Goal: Task Accomplishment & Management: Use online tool/utility

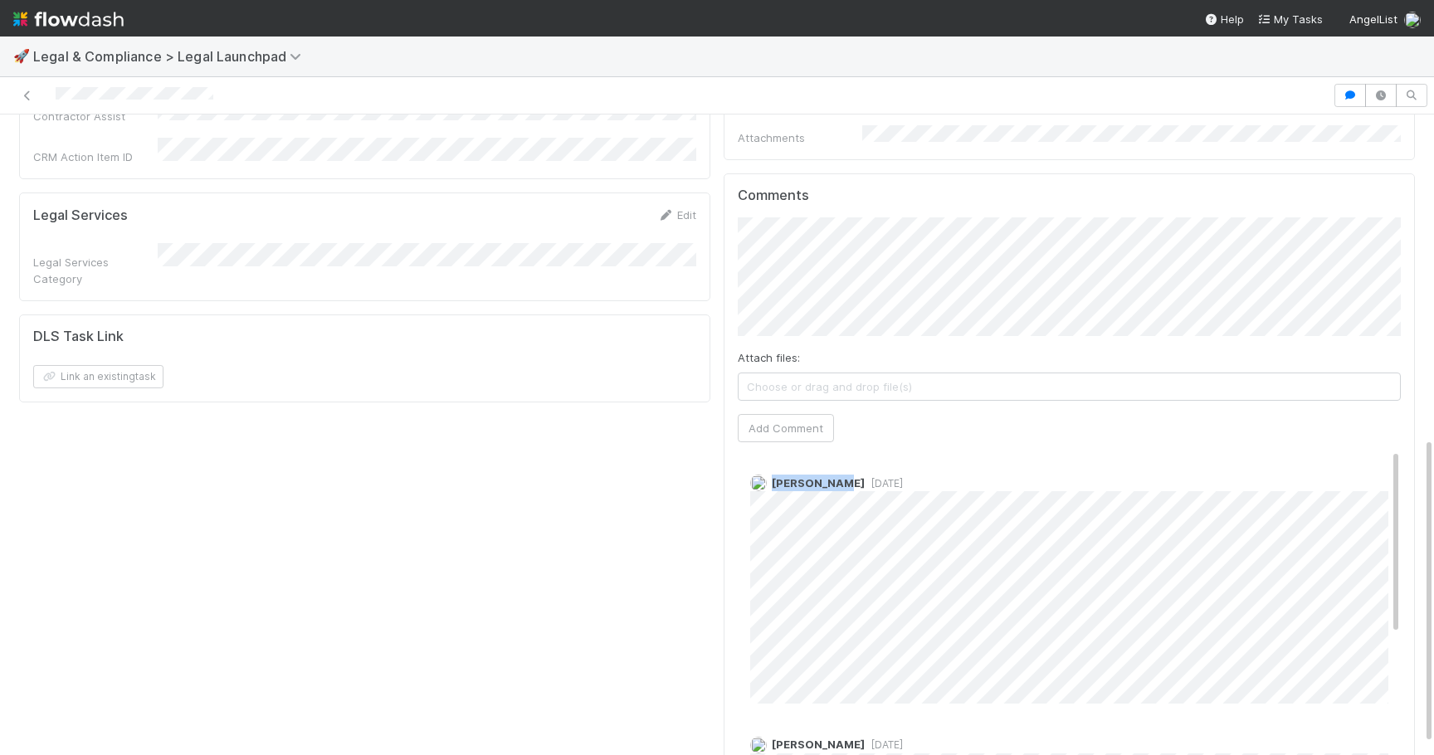
drag, startPoint x: 772, startPoint y: 444, endPoint x: 833, endPoint y: 446, distance: 60.6
click at [833, 462] on div "Hye Jin Koh 1 day ago" at bounding box center [1069, 582] width 663 height 241
copy span "Hye Jin Koh"
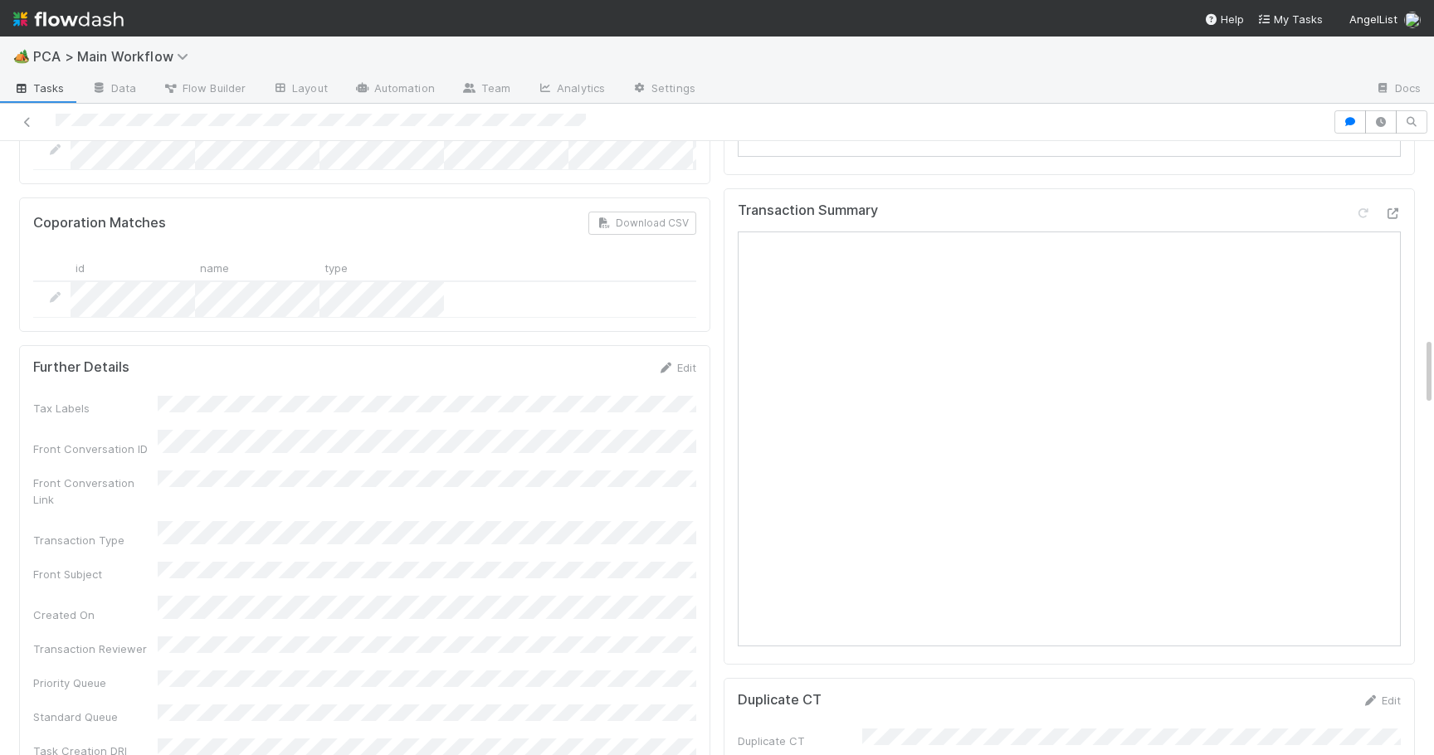
scroll to position [1693, 0]
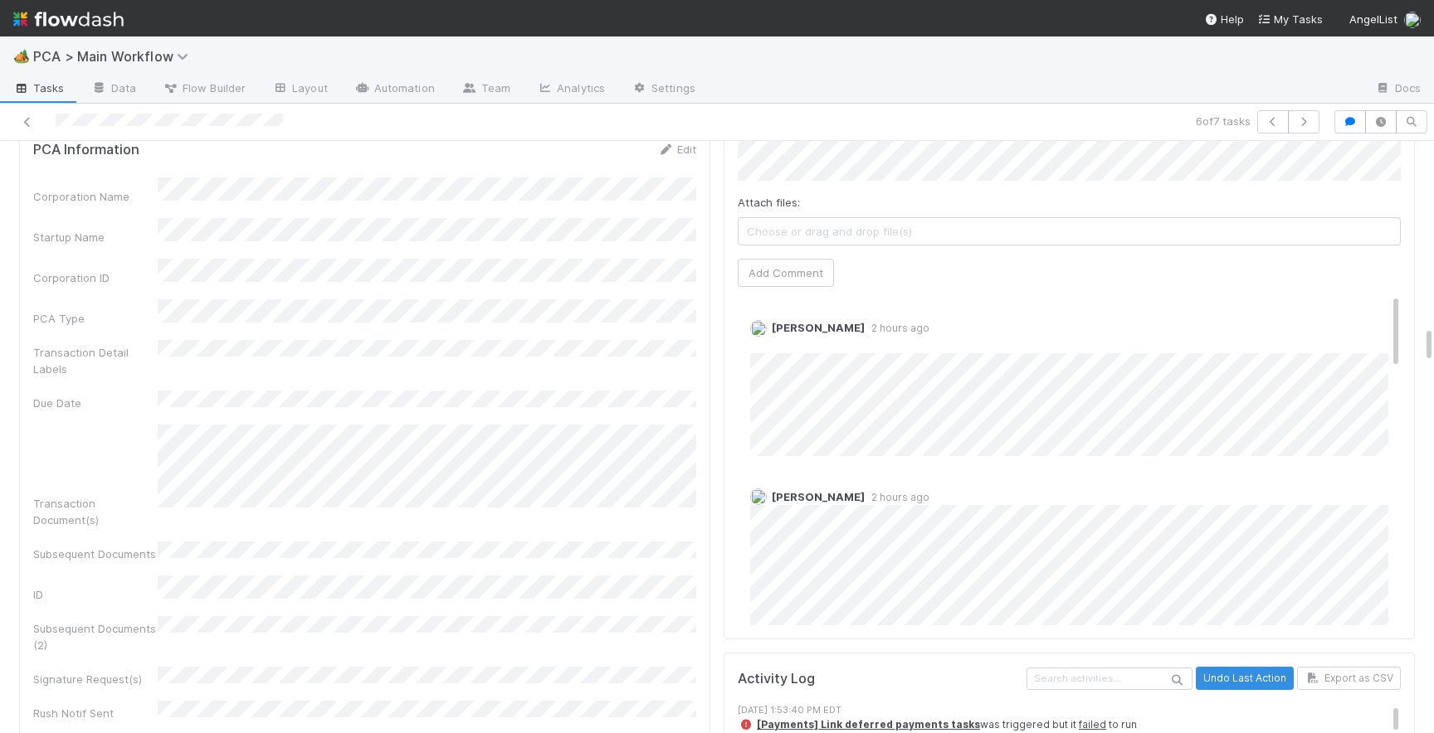
scroll to position [2891, 0]
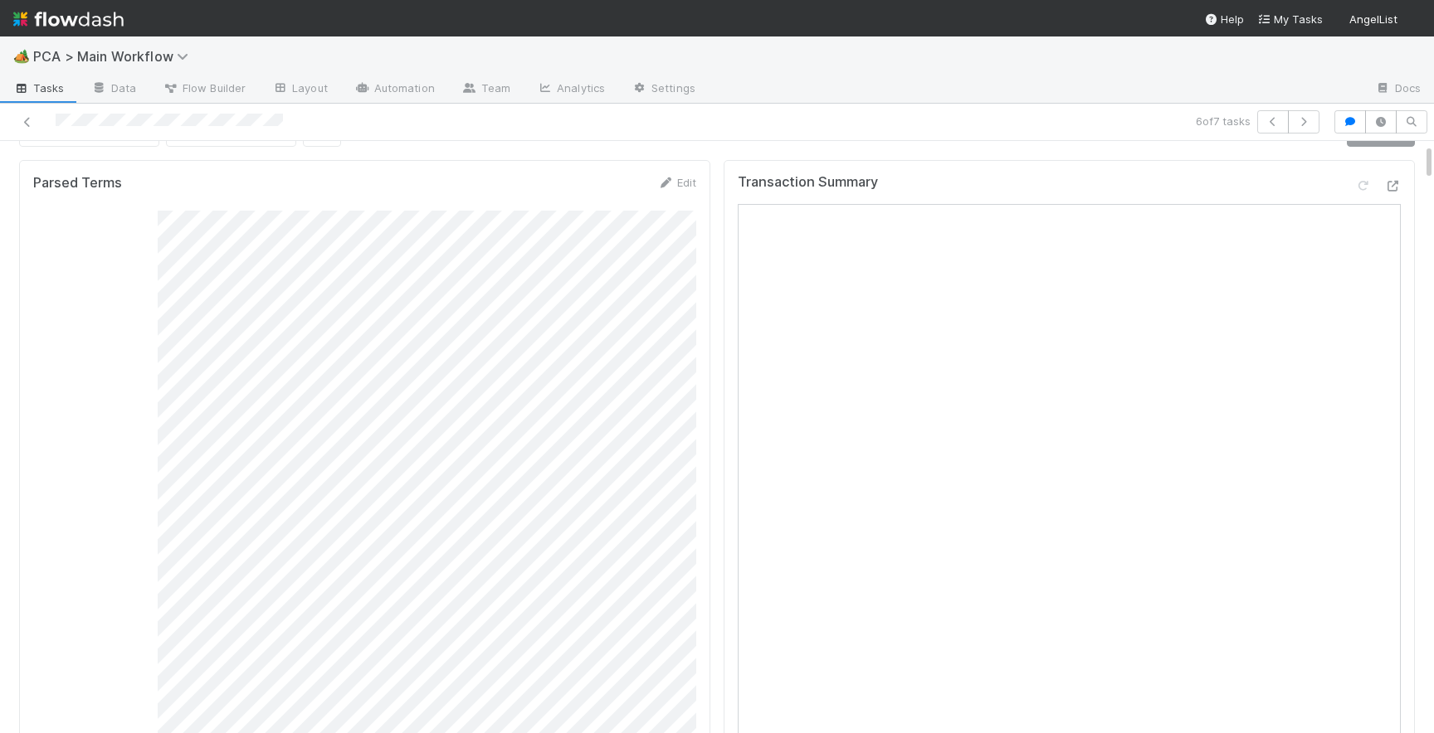
scroll to position [39, 0]
click at [27, 124] on icon at bounding box center [27, 122] width 17 height 11
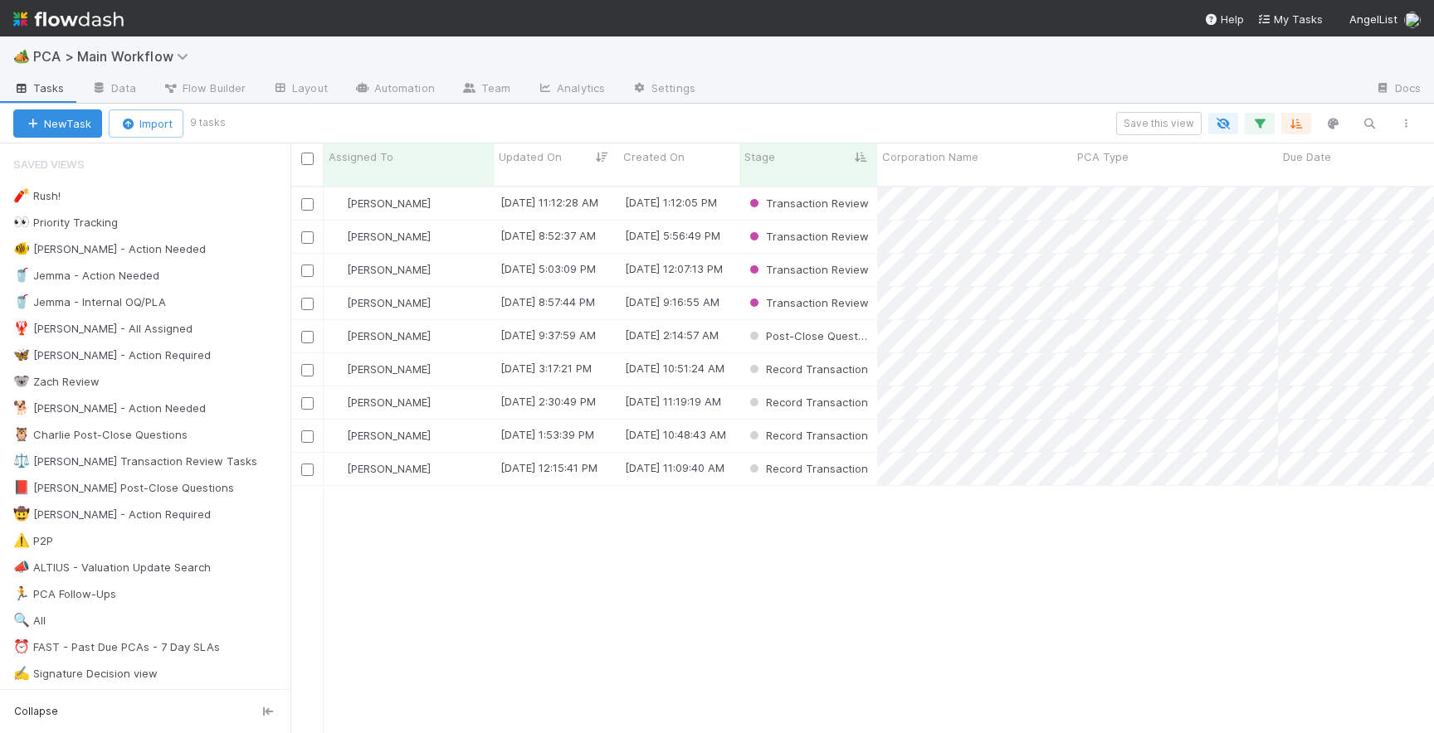
scroll to position [560, 1143]
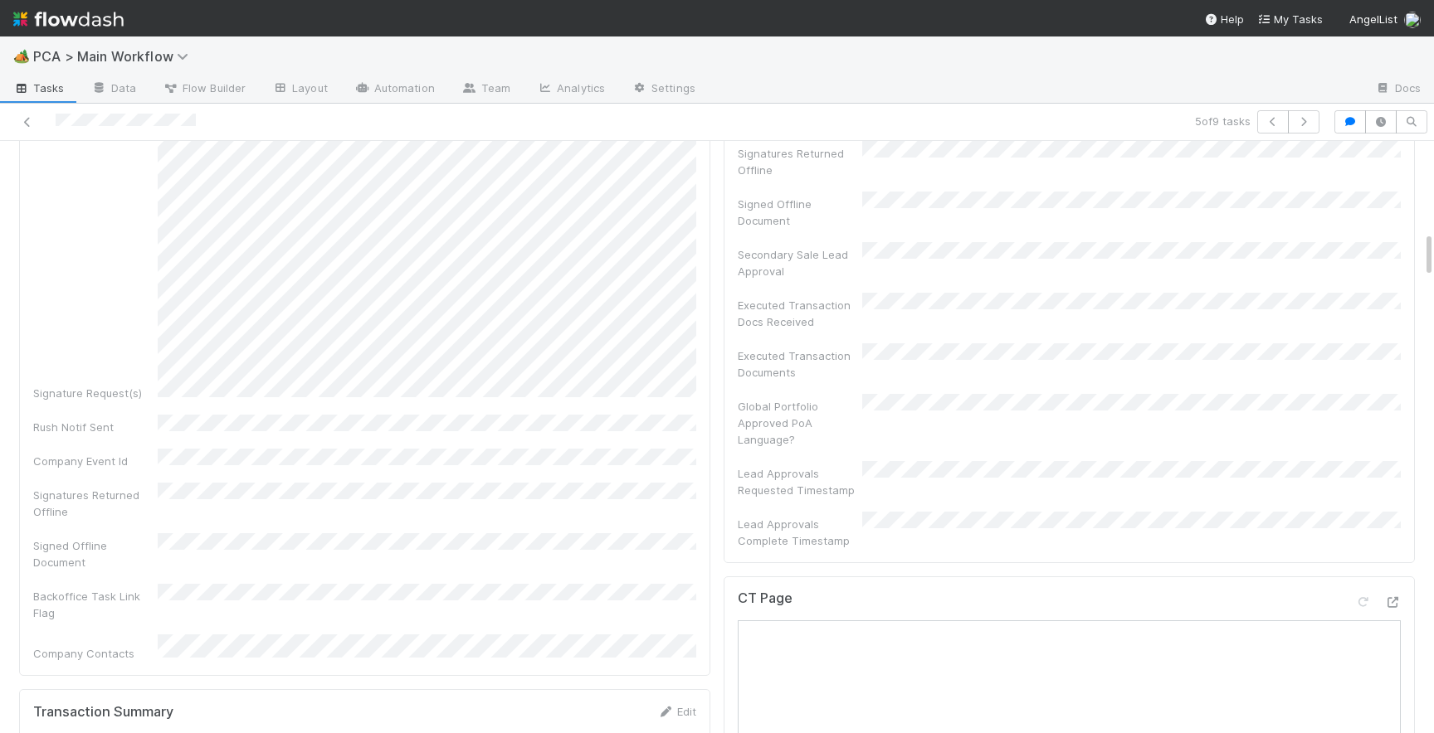
scroll to position [1189, 0]
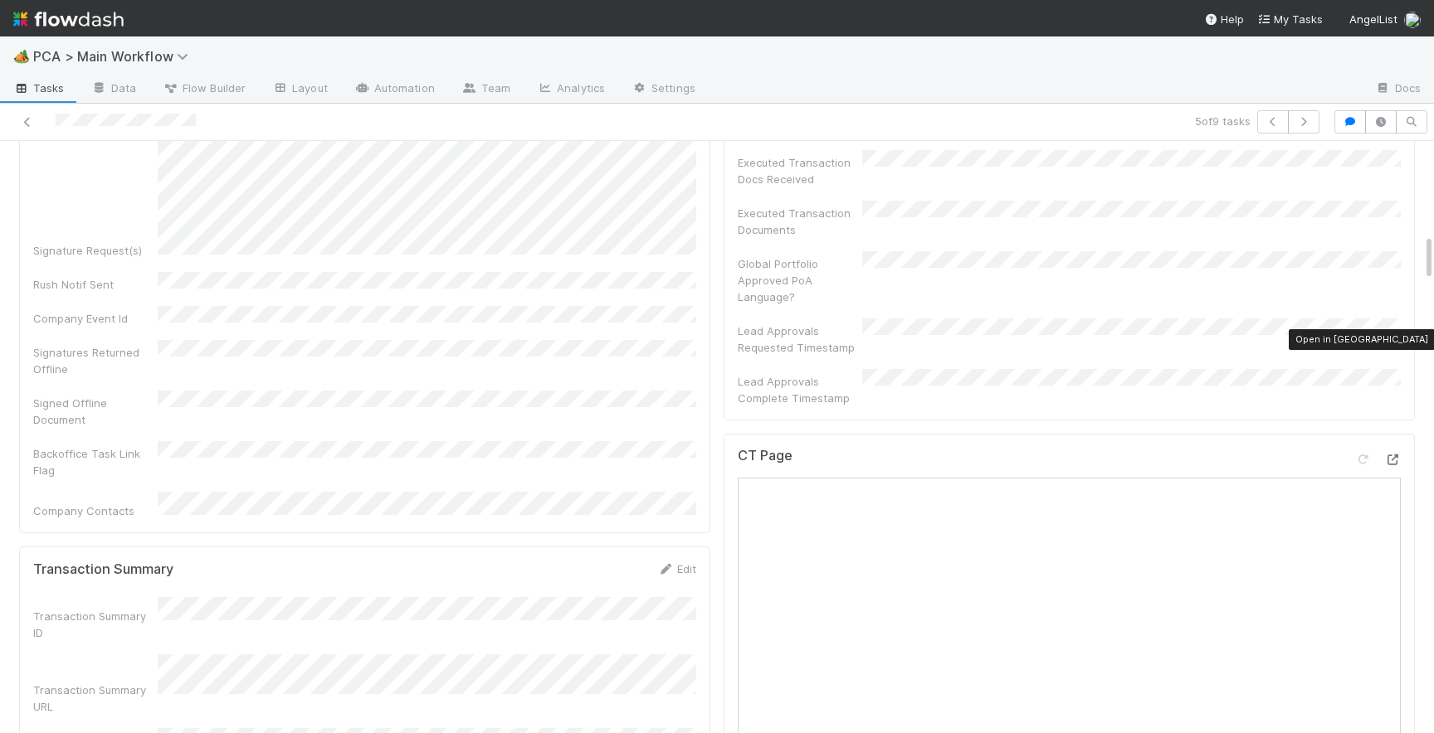
click at [1394, 455] on icon at bounding box center [1392, 460] width 17 height 11
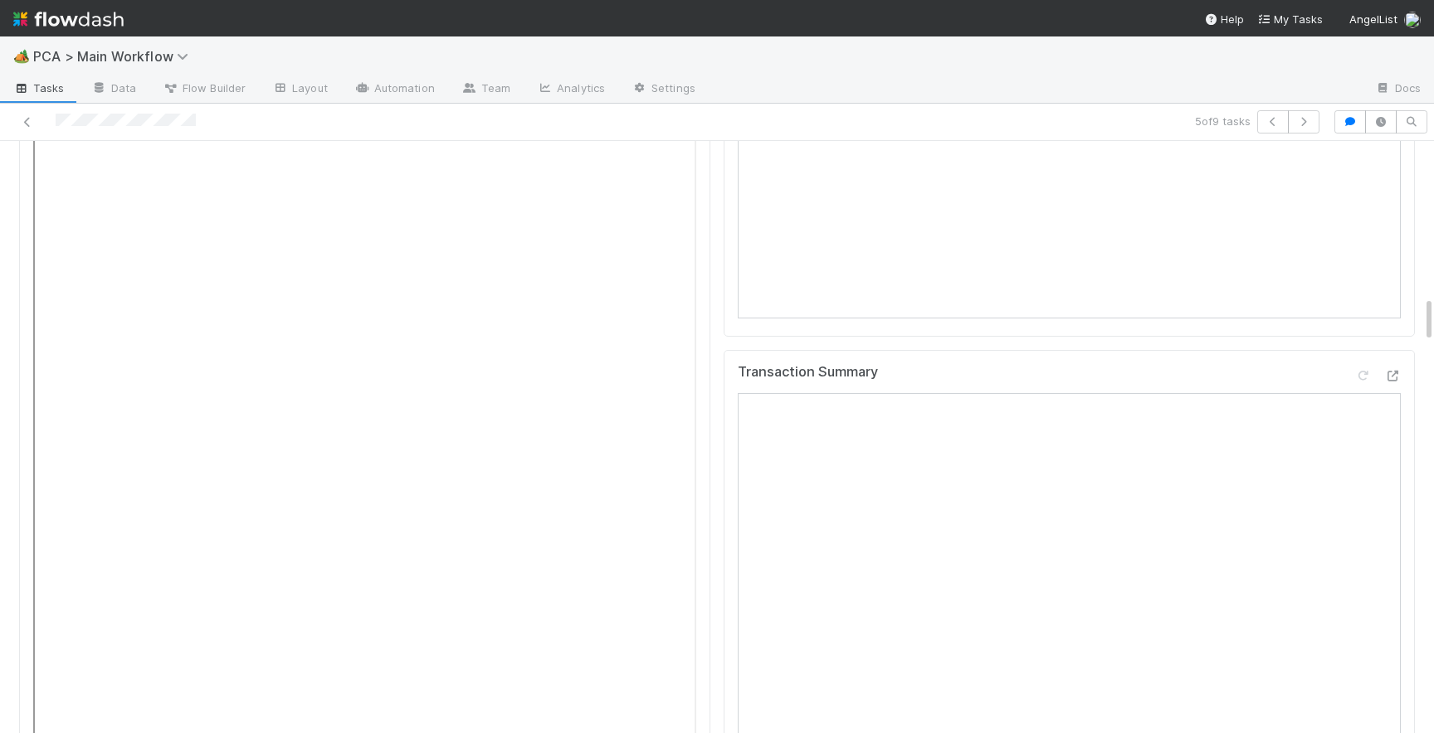
scroll to position [1979, 0]
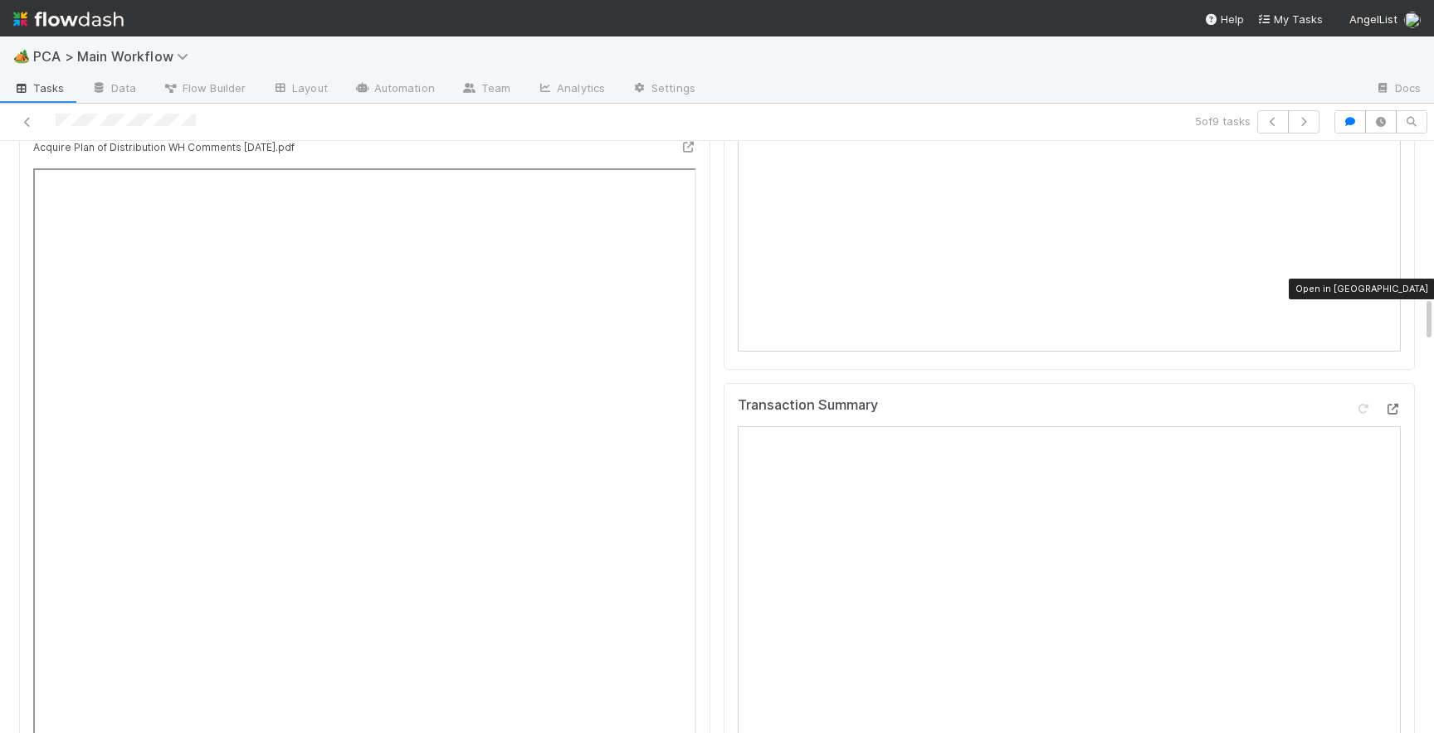
click at [1395, 404] on icon at bounding box center [1392, 409] width 17 height 11
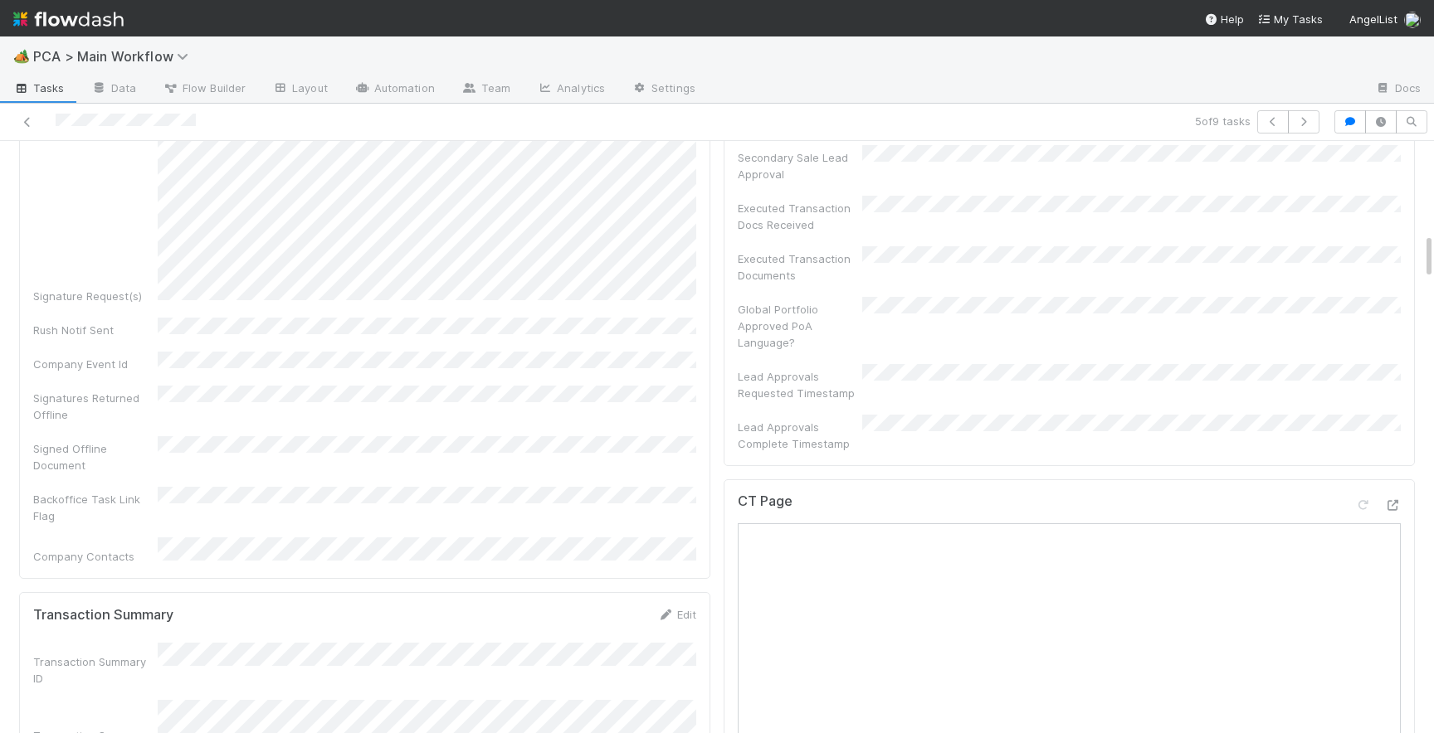
scroll to position [1139, 0]
click at [1395, 504] on icon at bounding box center [1392, 509] width 17 height 11
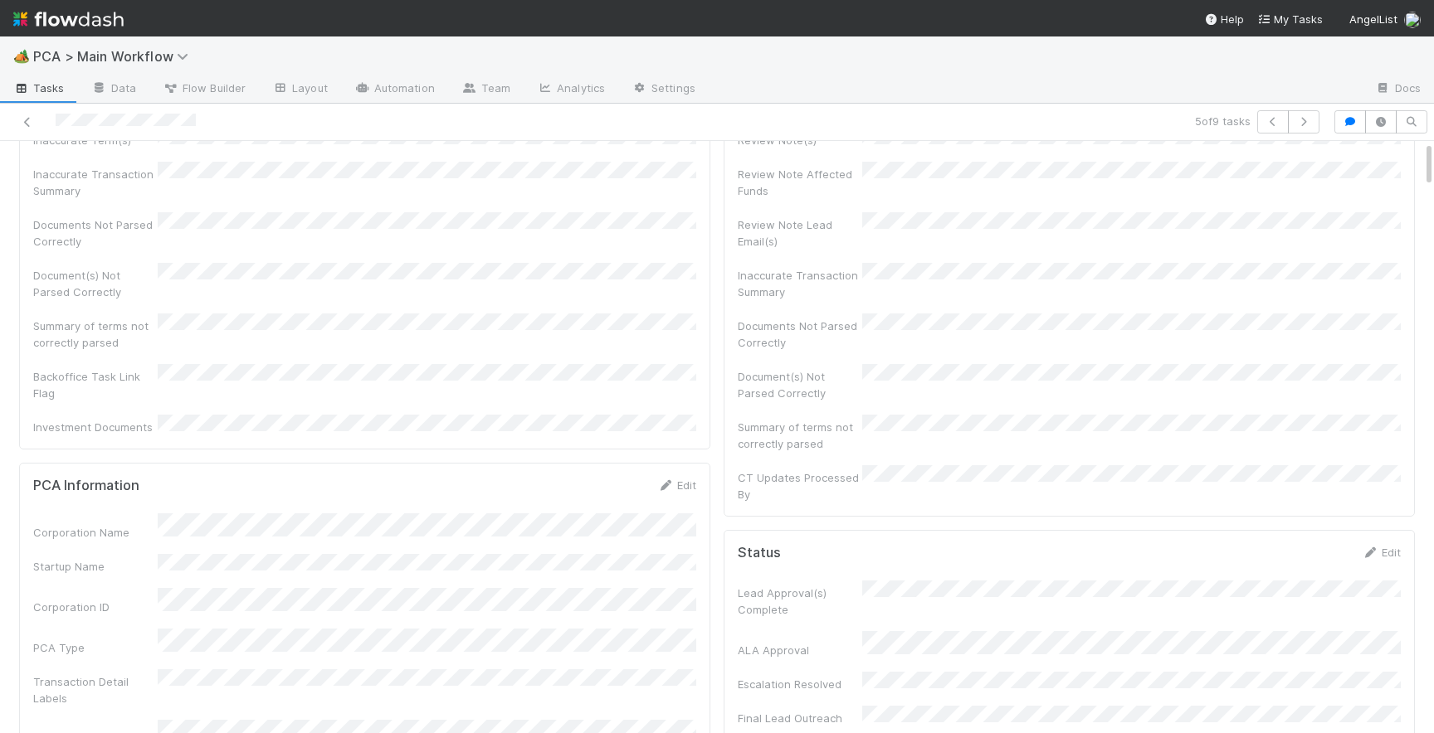
scroll to position [0, 0]
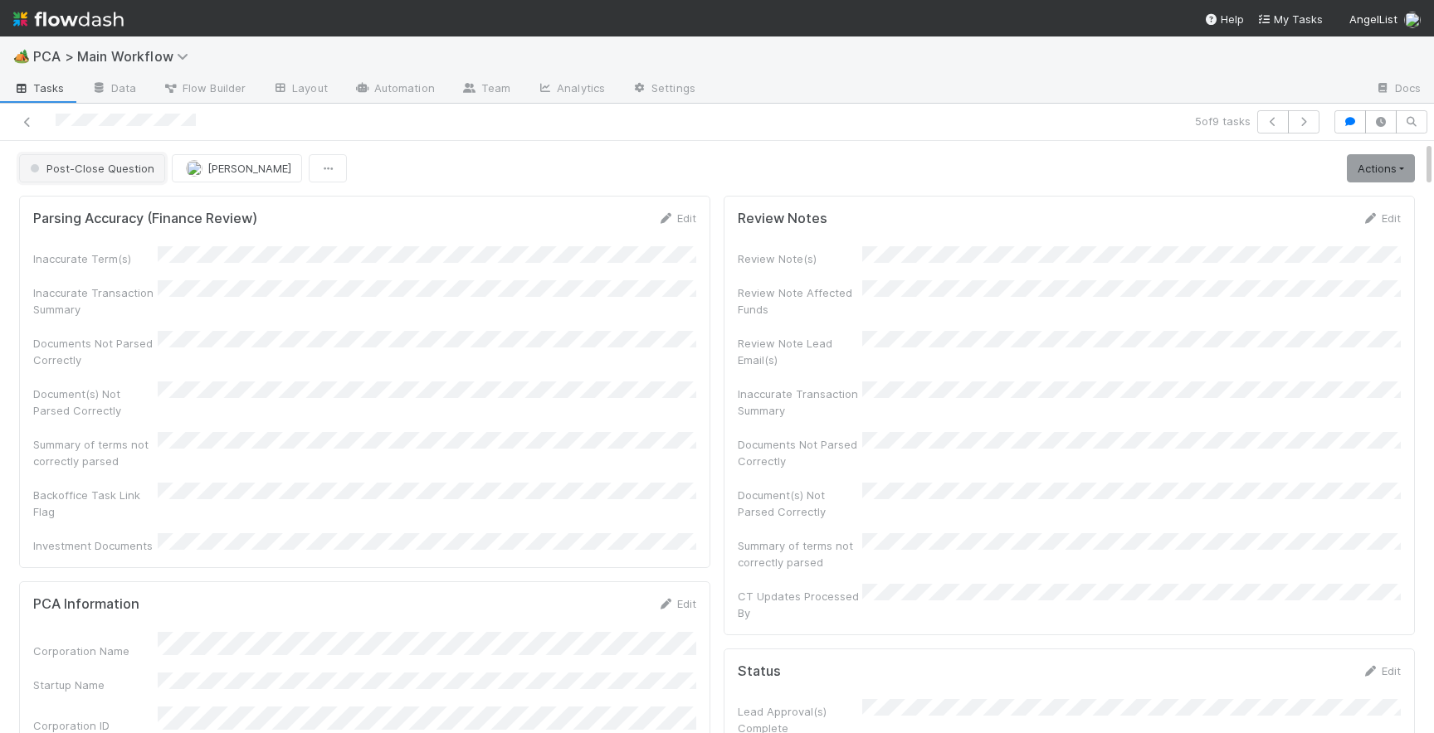
click at [109, 175] on button "Post-Close Question" at bounding box center [92, 168] width 146 height 28
click at [73, 206] on span "Internal - Open Question / Request" at bounding box center [124, 209] width 202 height 13
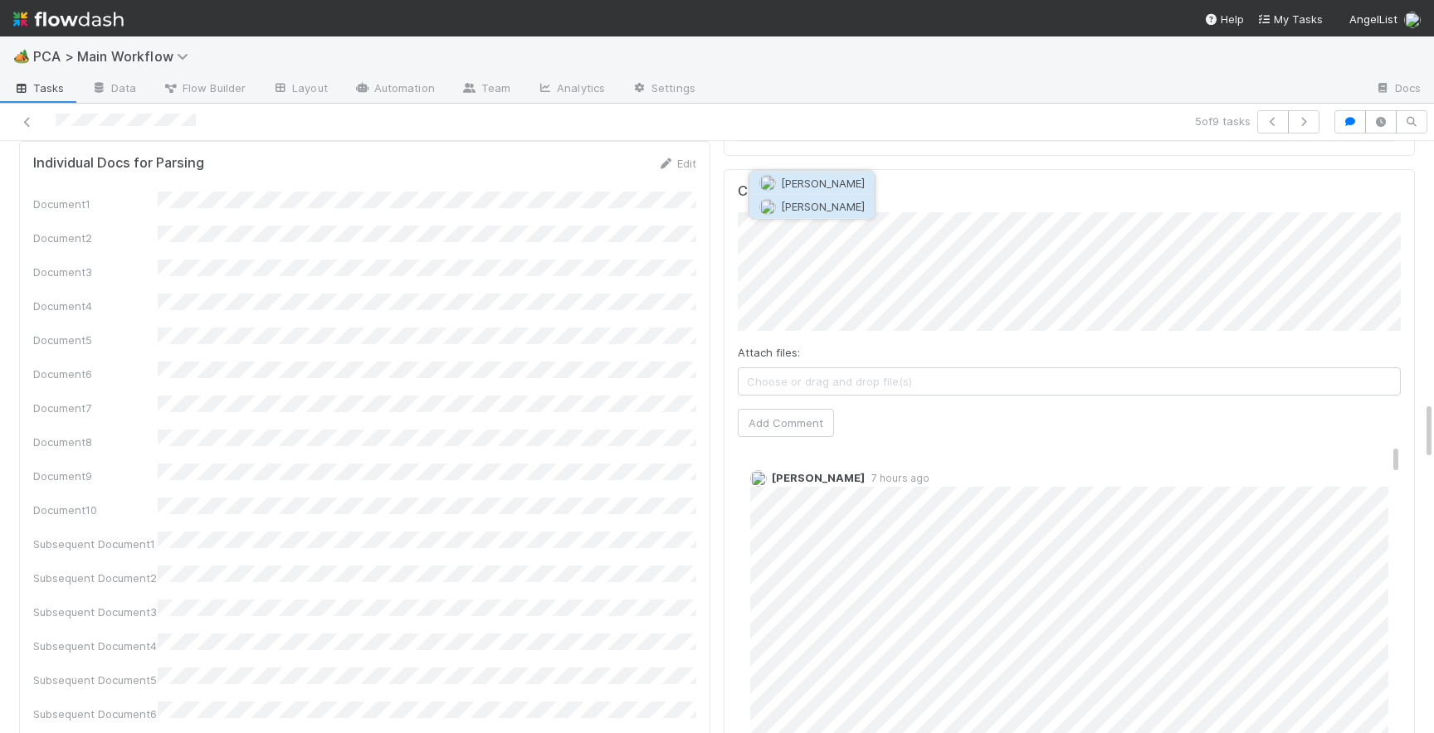
click at [808, 202] on span "Nathalie Gualito" at bounding box center [823, 206] width 84 height 13
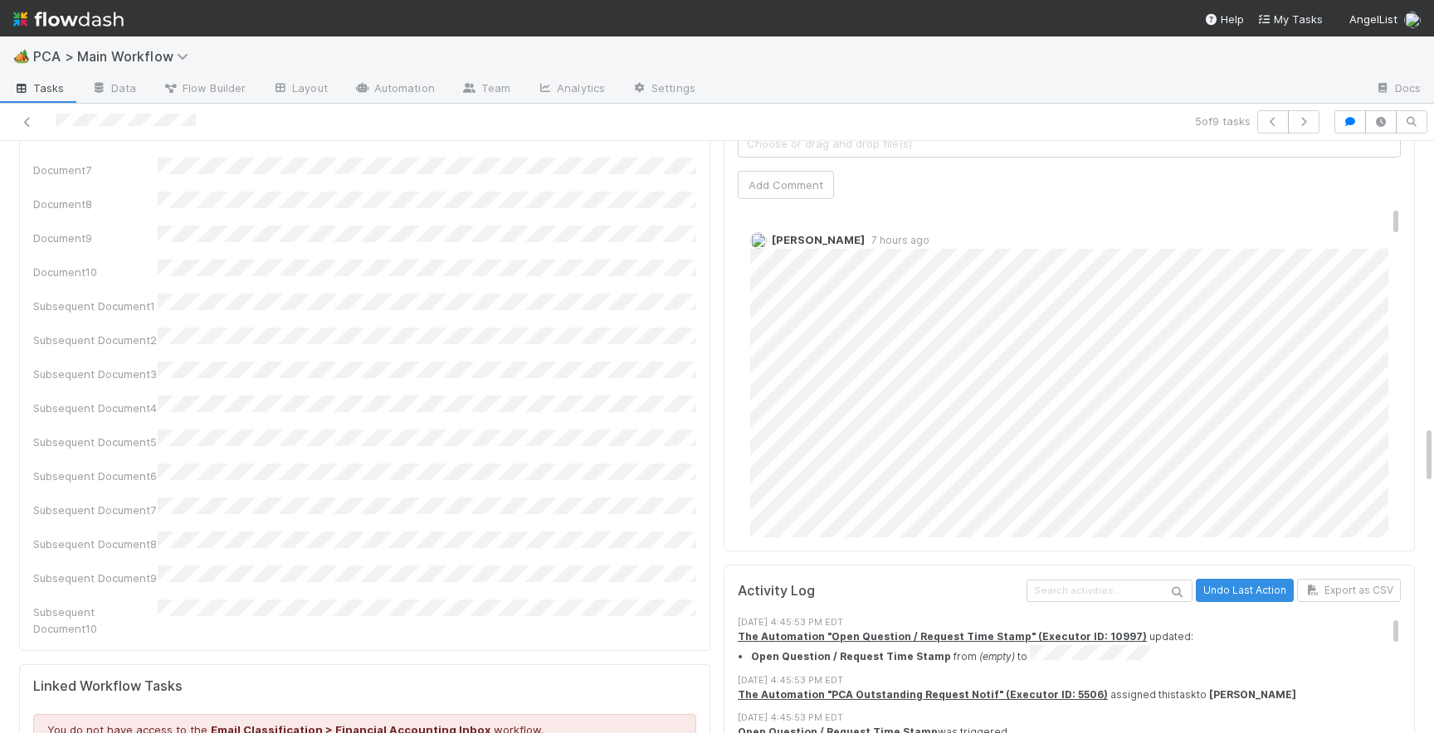
scroll to position [2894, 0]
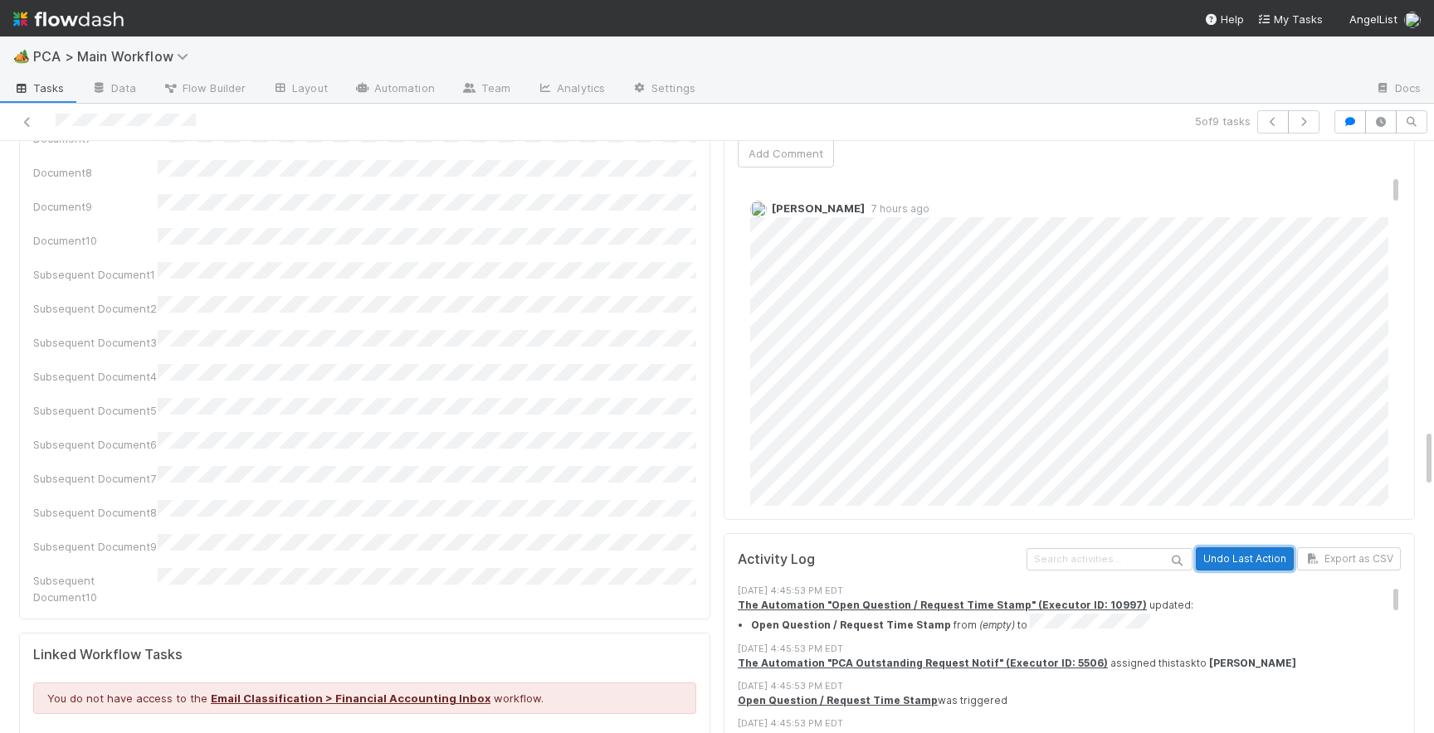
click at [1249, 548] on button "Undo Last Action" at bounding box center [1245, 559] width 98 height 23
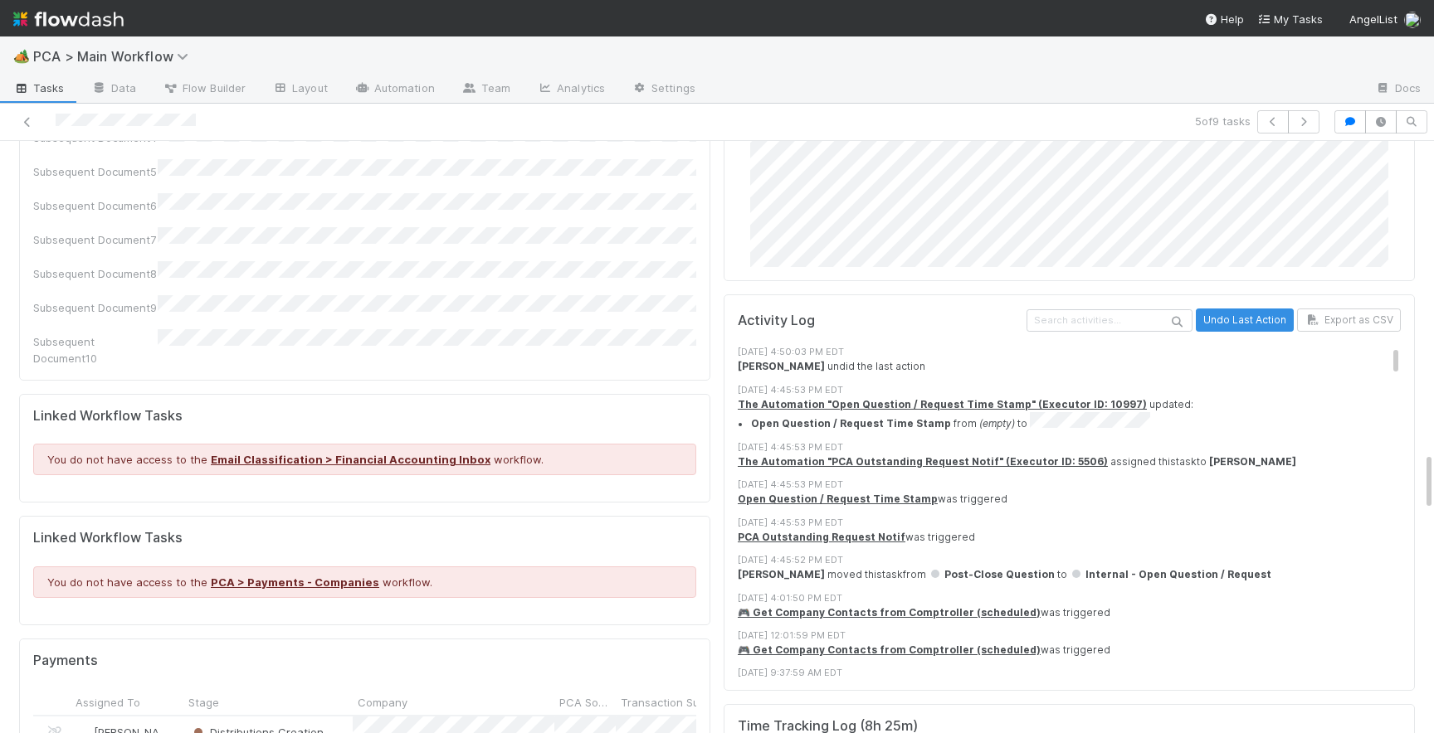
scroll to position [3130, 0]
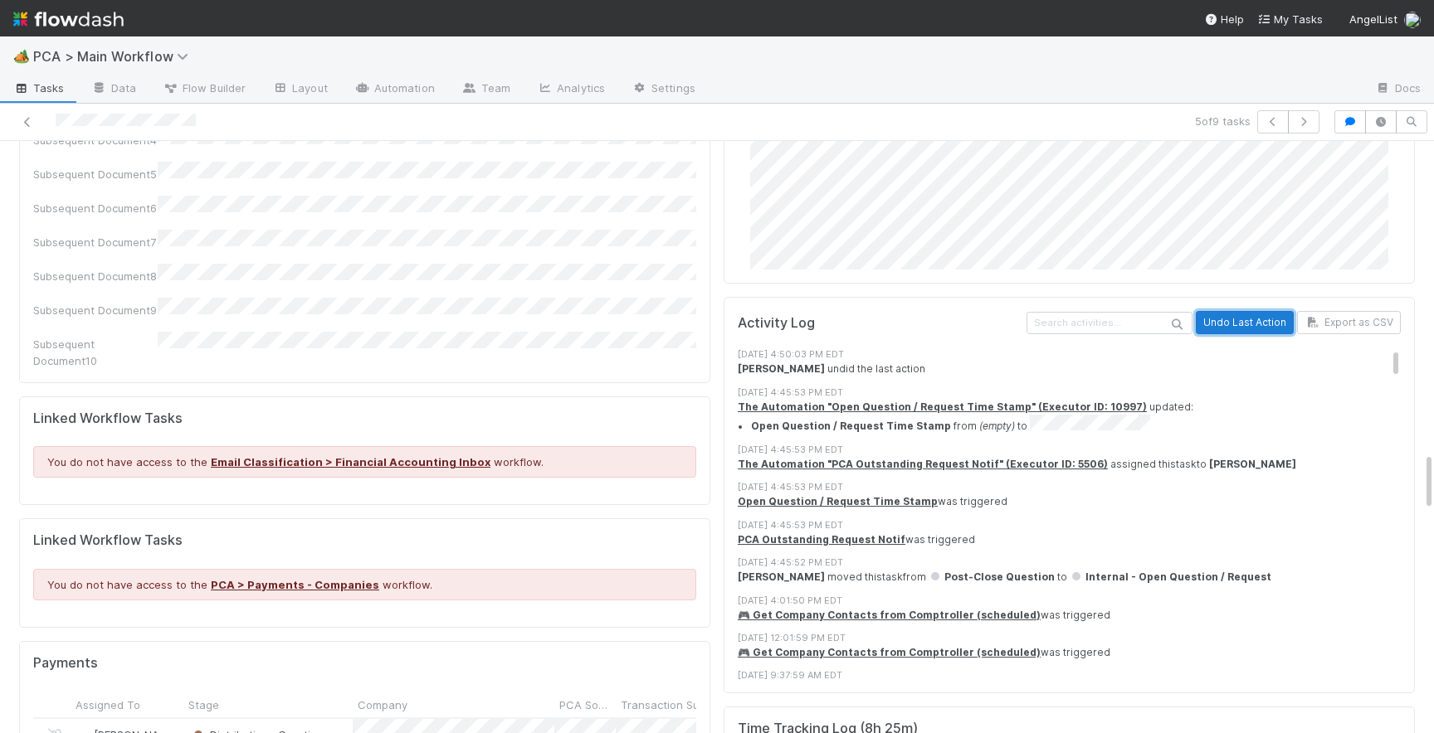
click at [1248, 311] on button "Undo Last Action" at bounding box center [1245, 322] width 98 height 23
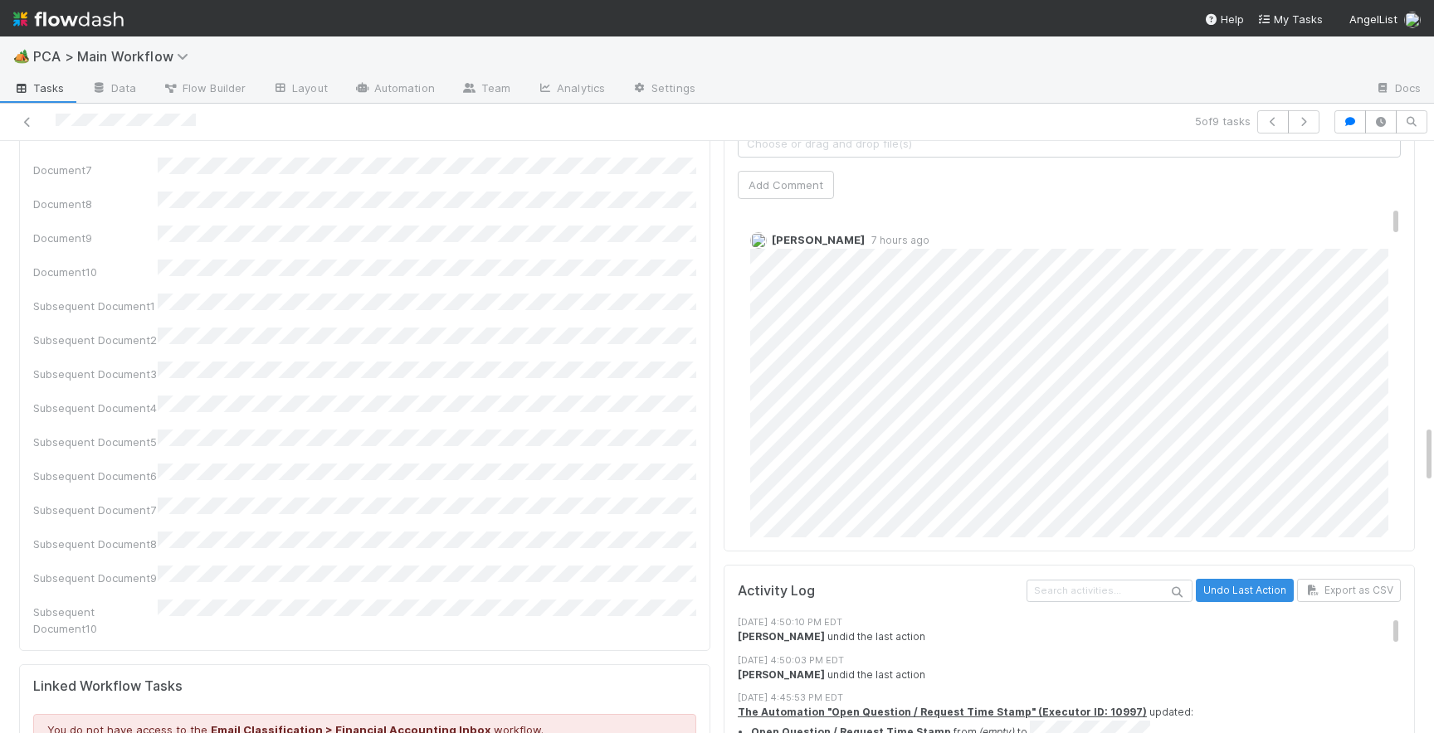
scroll to position [2882, 0]
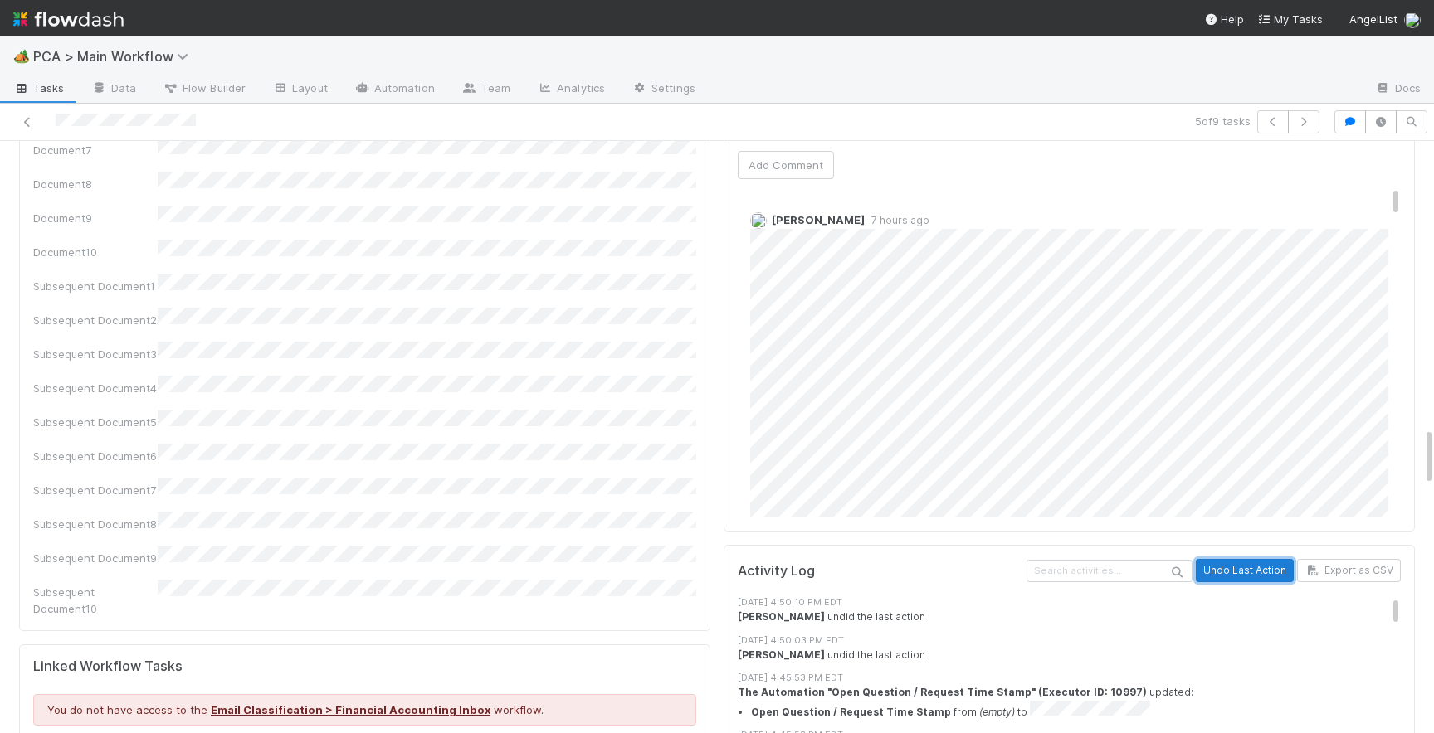
click at [1235, 559] on button "Undo Last Action" at bounding box center [1245, 570] width 98 height 23
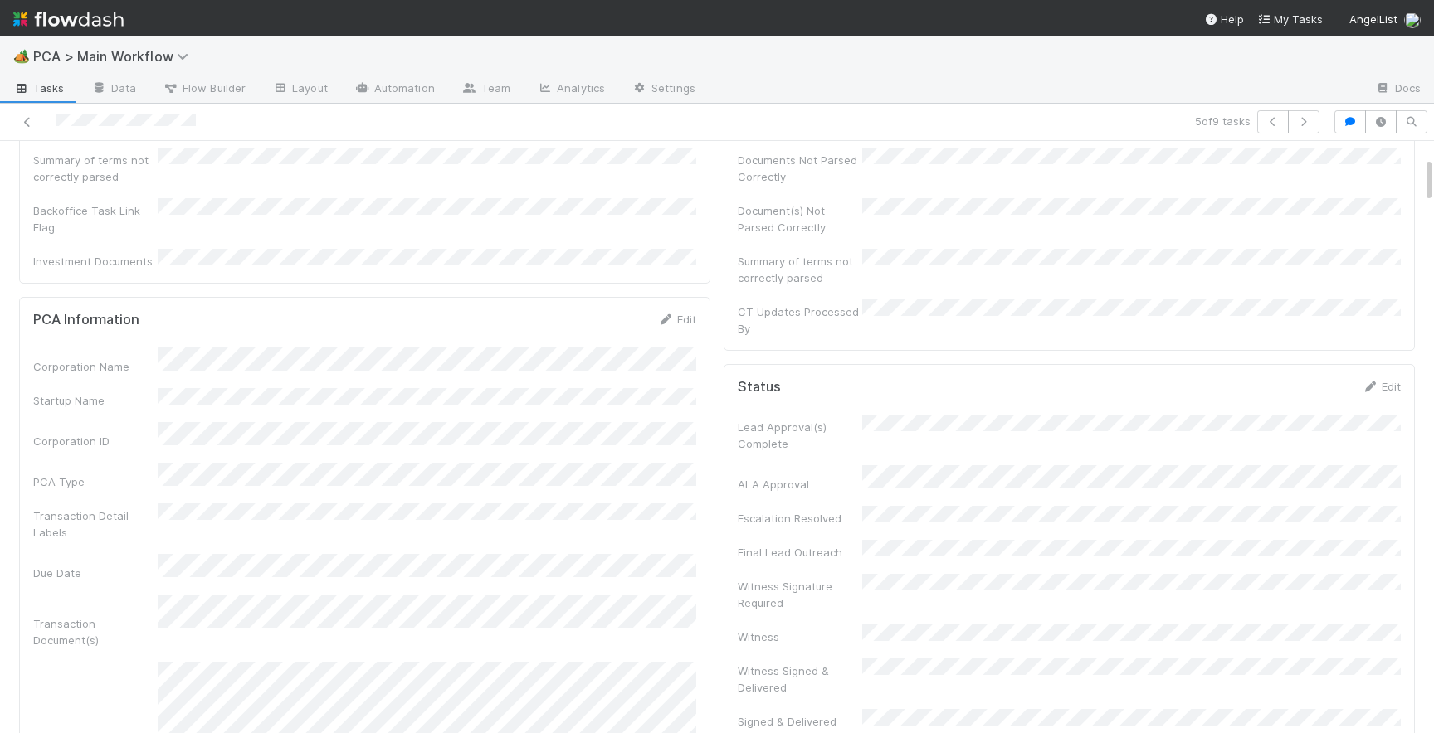
scroll to position [0, 0]
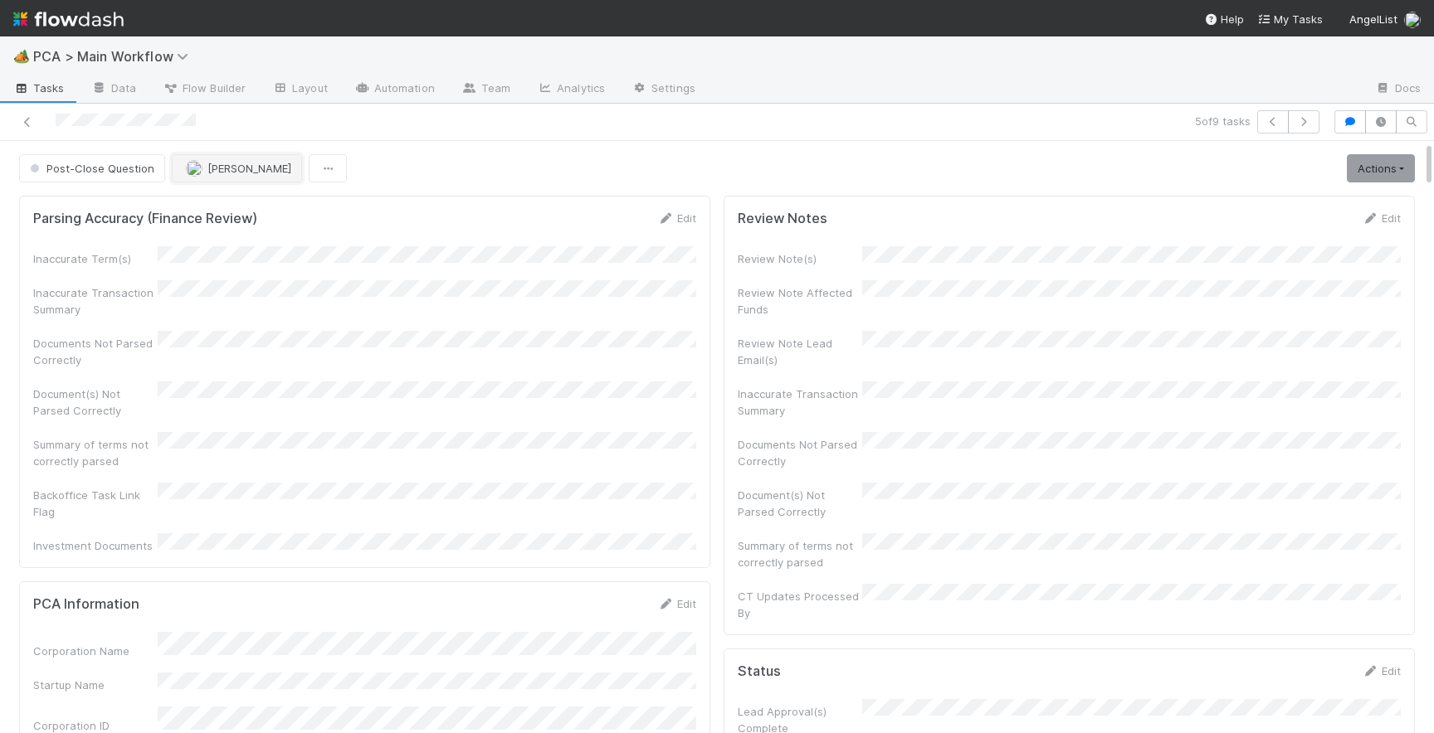
click at [207, 168] on span "Charlie Bell" at bounding box center [249, 168] width 84 height 13
click at [285, 209] on span "you" at bounding box center [294, 209] width 18 height 13
click at [107, 179] on button "Post-Close Question" at bounding box center [92, 168] width 146 height 28
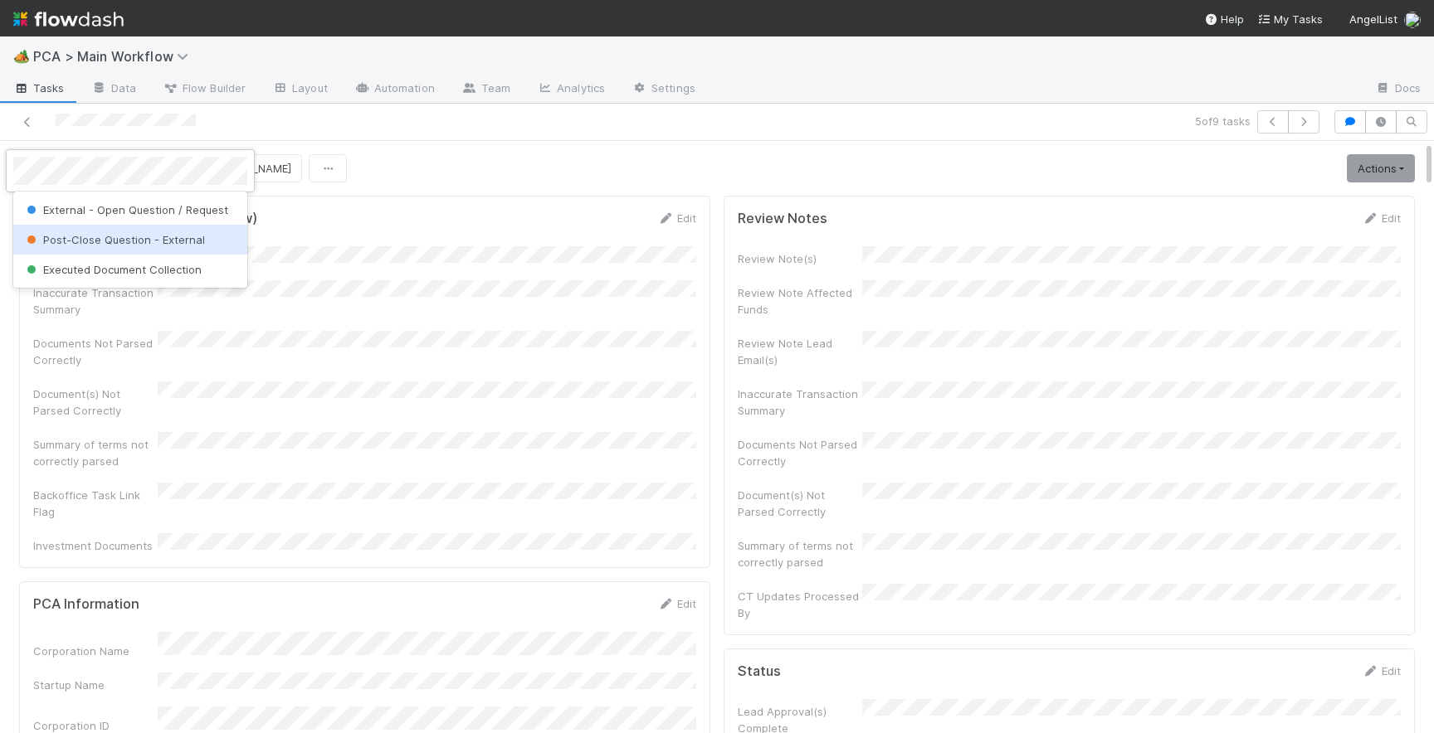
click at [143, 245] on span "Post-Close Question - External" at bounding box center [114, 239] width 182 height 13
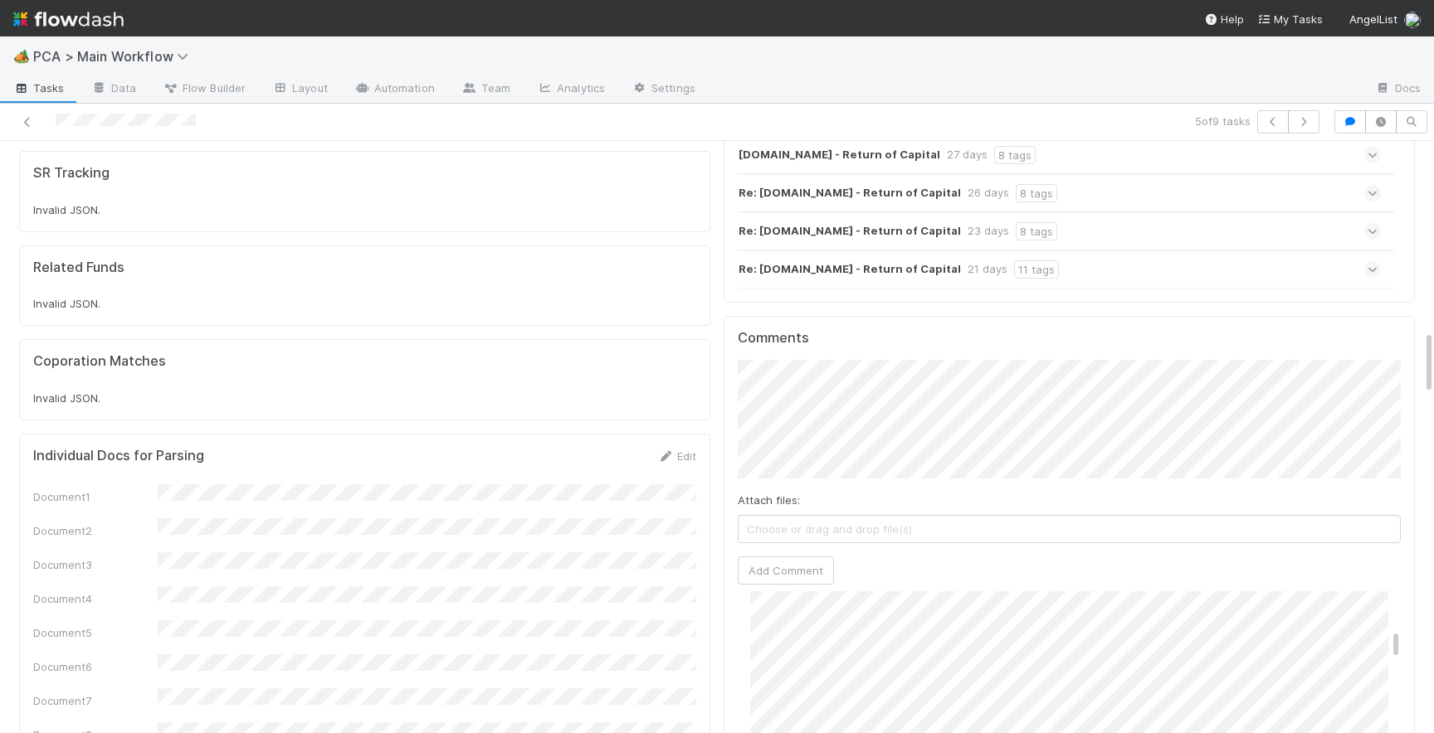
scroll to position [913, 0]
click at [797, 557] on button "Add Comment" at bounding box center [786, 571] width 96 height 28
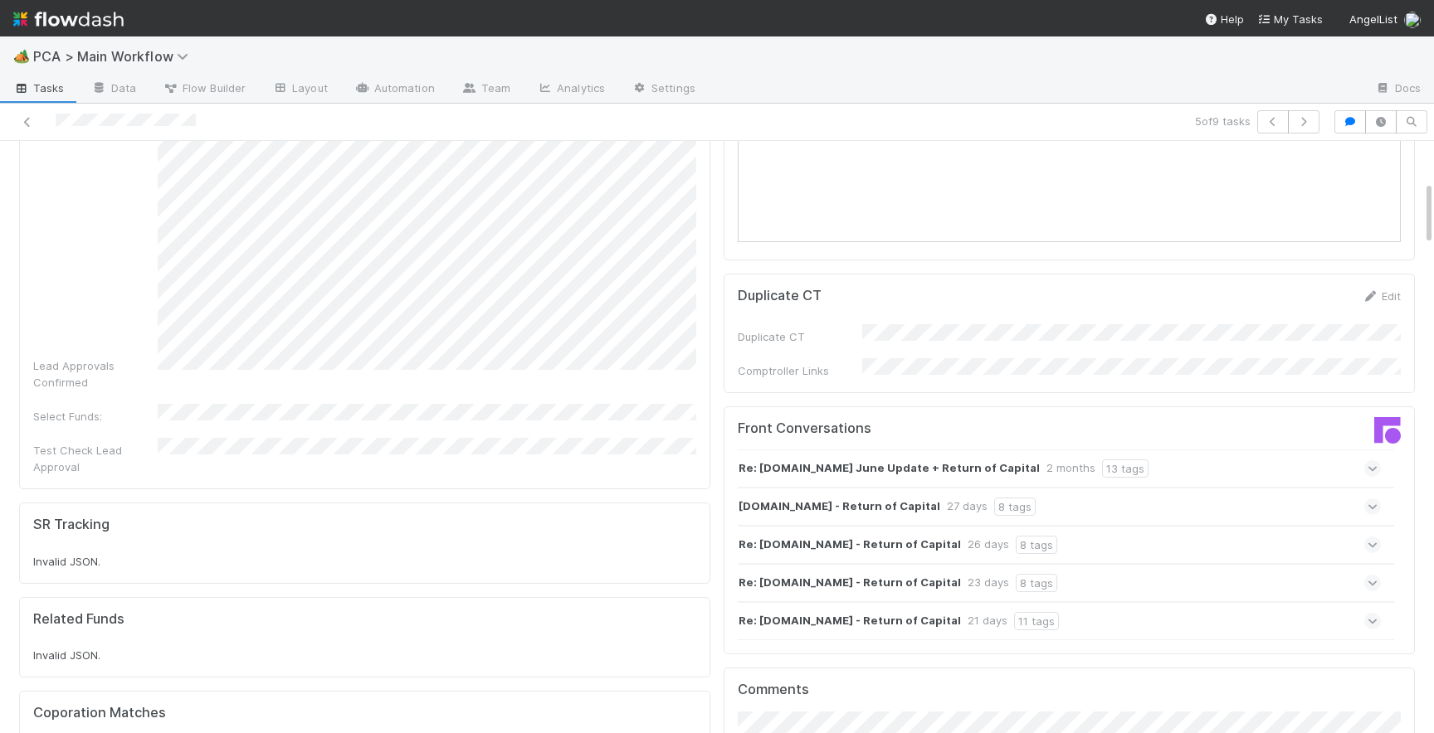
scroll to position [0, 0]
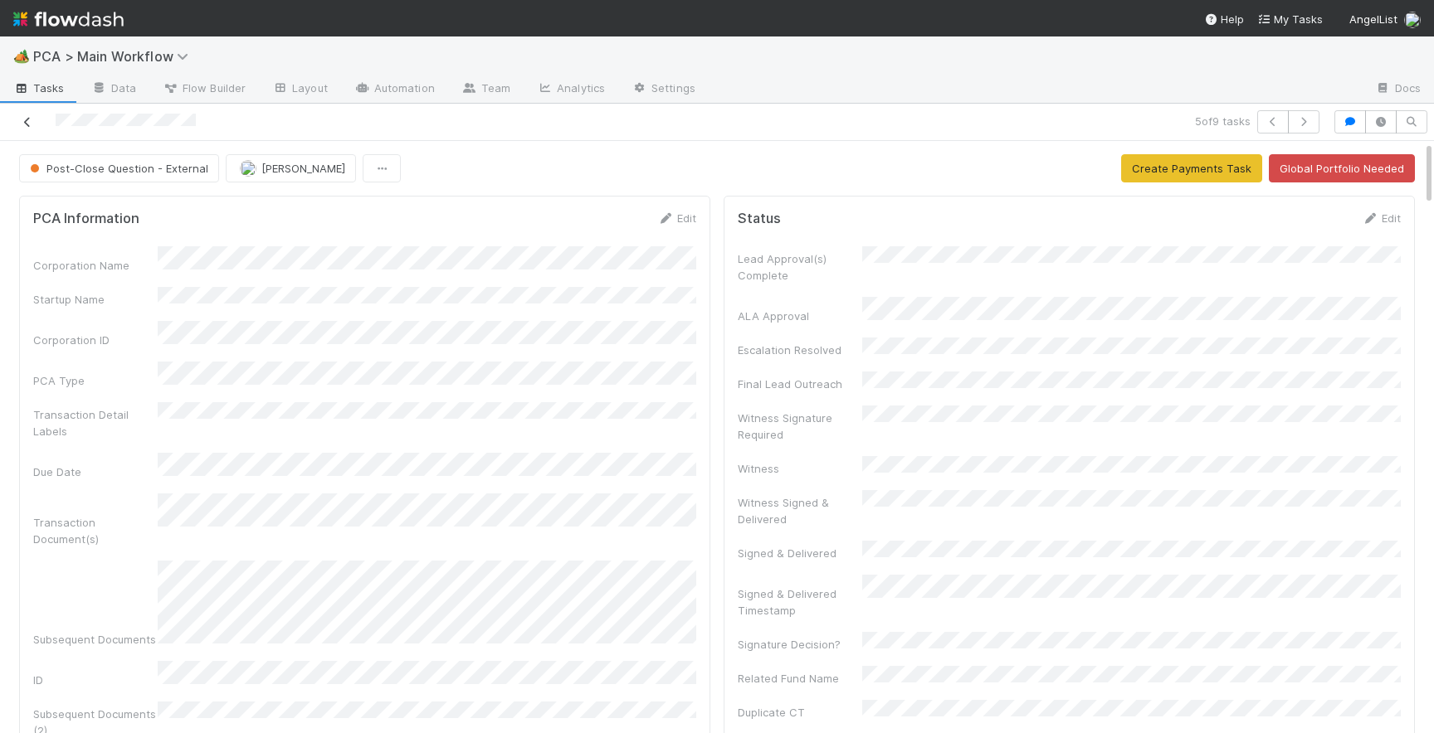
click at [21, 126] on icon at bounding box center [27, 122] width 17 height 11
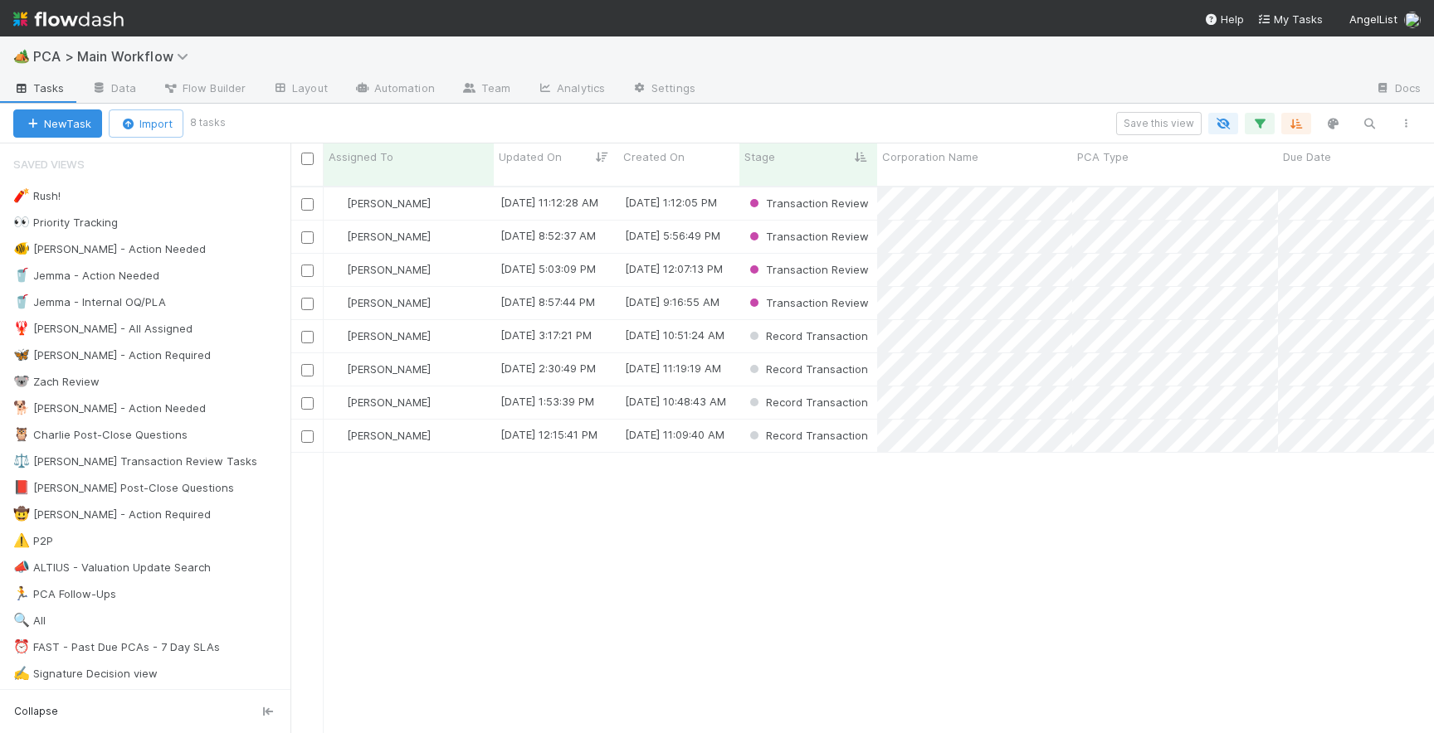
scroll to position [0, 1]
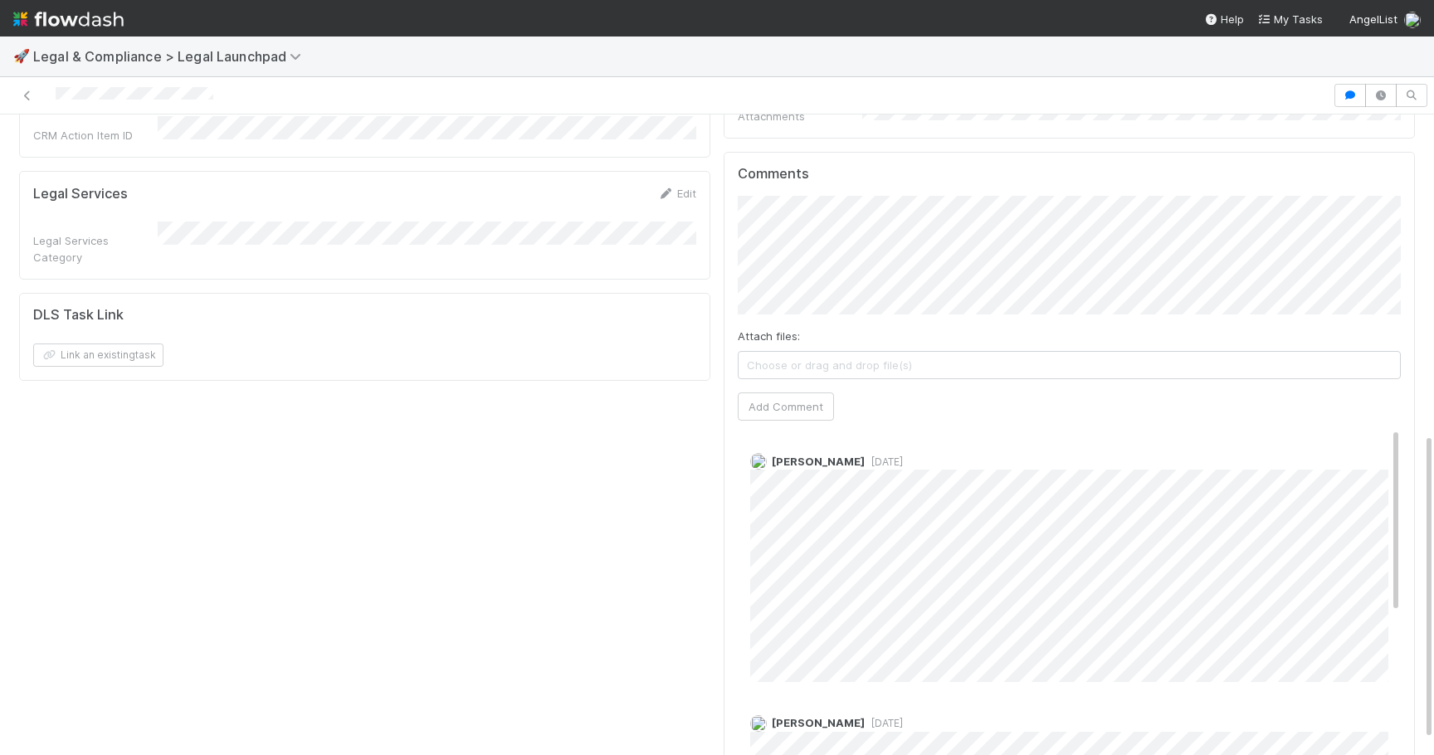
scroll to position [652, 0]
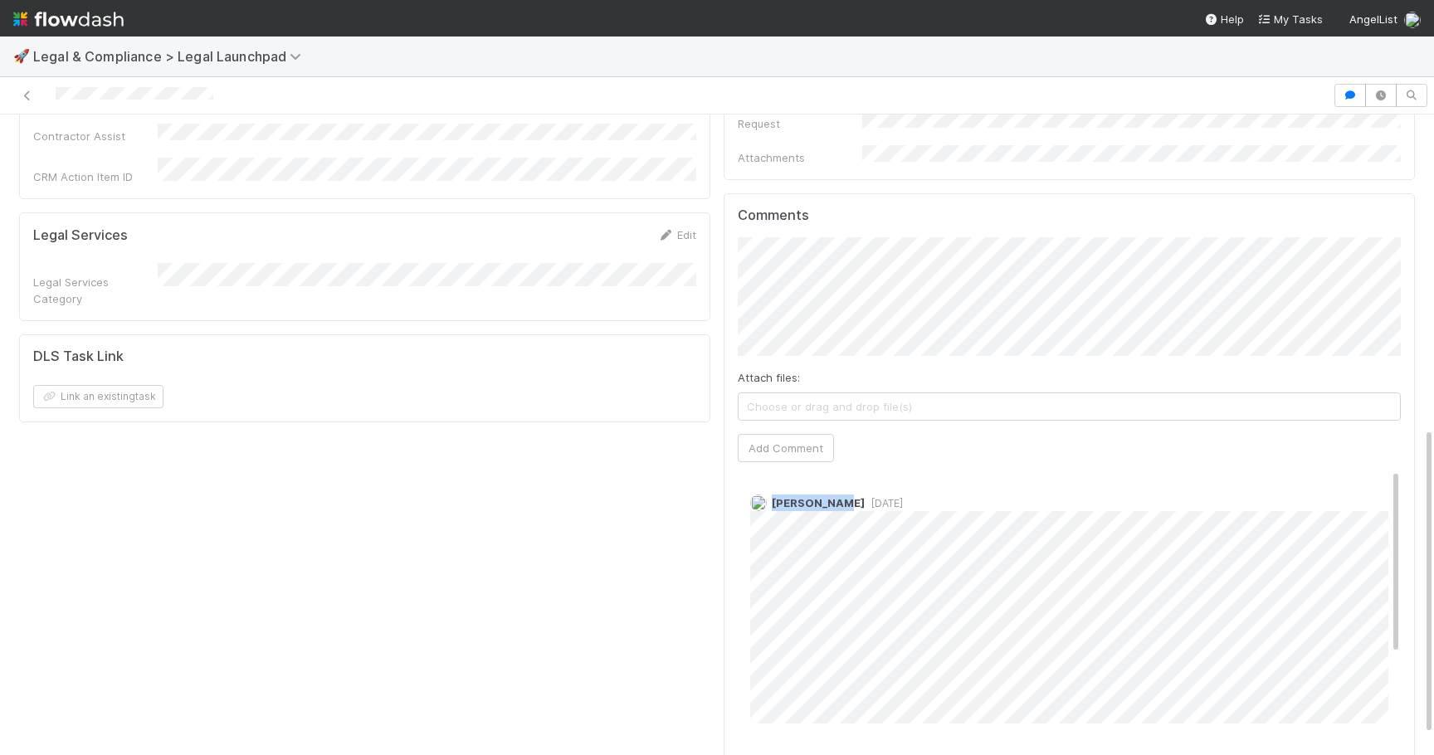
drag, startPoint x: 774, startPoint y: 466, endPoint x: 831, endPoint y: 471, distance: 57.5
click at [831, 482] on div "[PERSON_NAME] [DATE]" at bounding box center [1069, 602] width 663 height 241
copy span "[PERSON_NAME]"
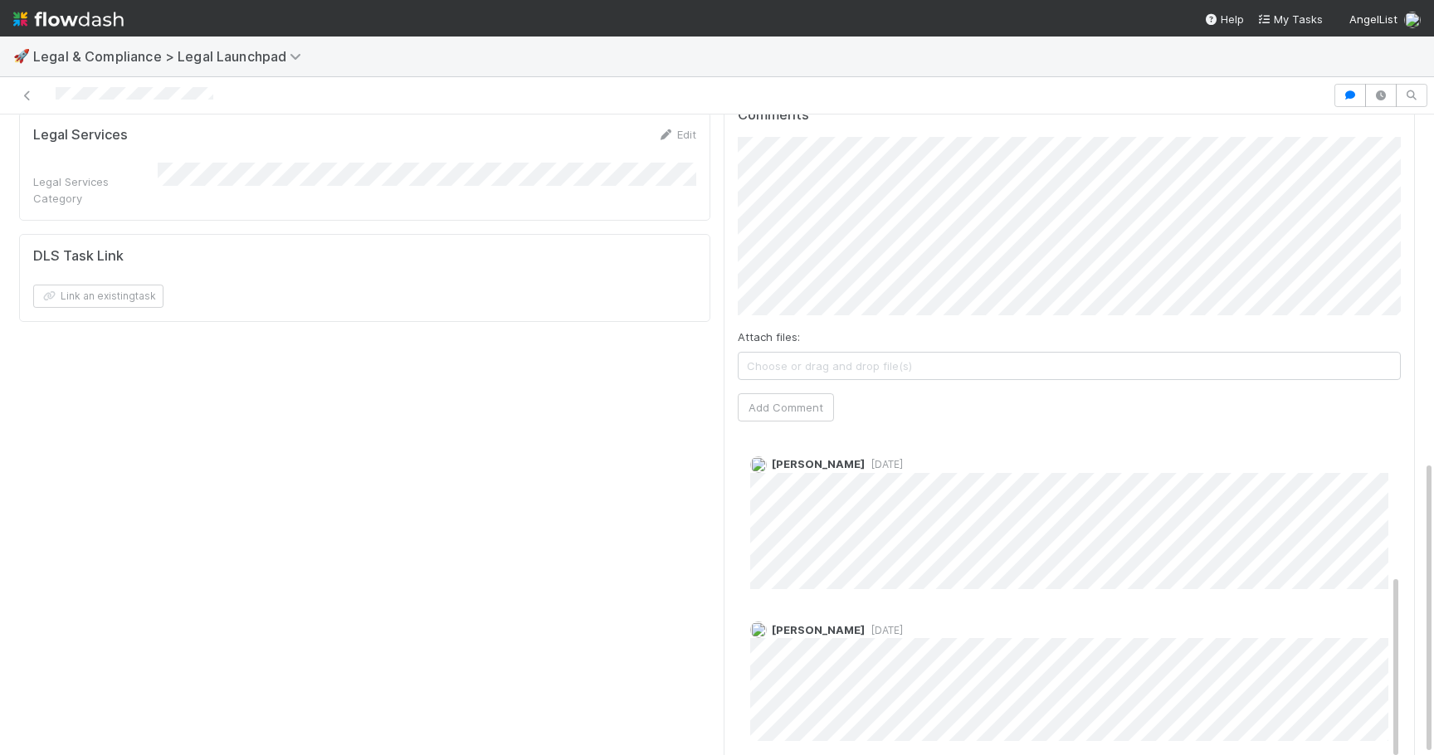
scroll to position [753, 0]
drag, startPoint x: 829, startPoint y: 589, endPoint x: 773, endPoint y: 594, distance: 55.8
click at [773, 608] on div "Jason Siev 4 days ago" at bounding box center [1069, 674] width 663 height 132
copy span "[PERSON_NAME]"
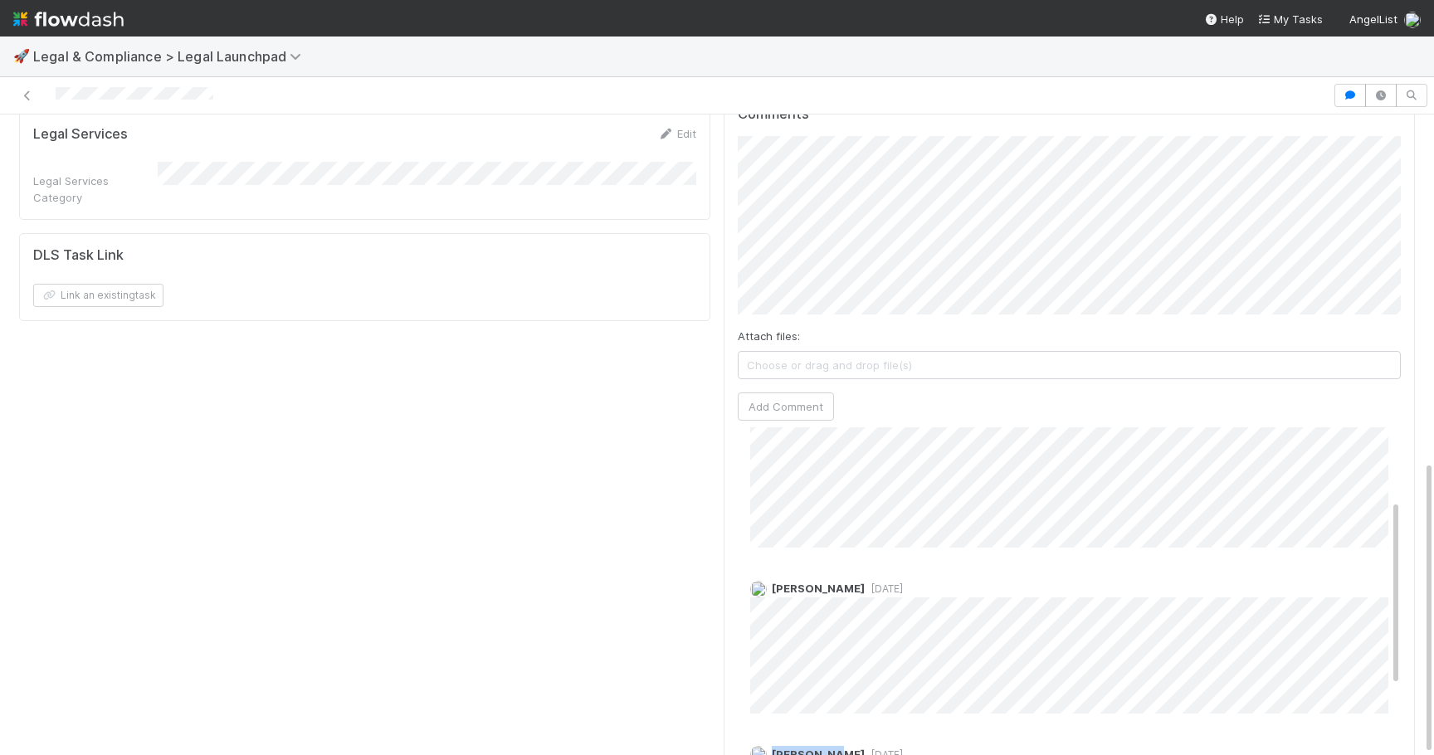
scroll to position [260, 0]
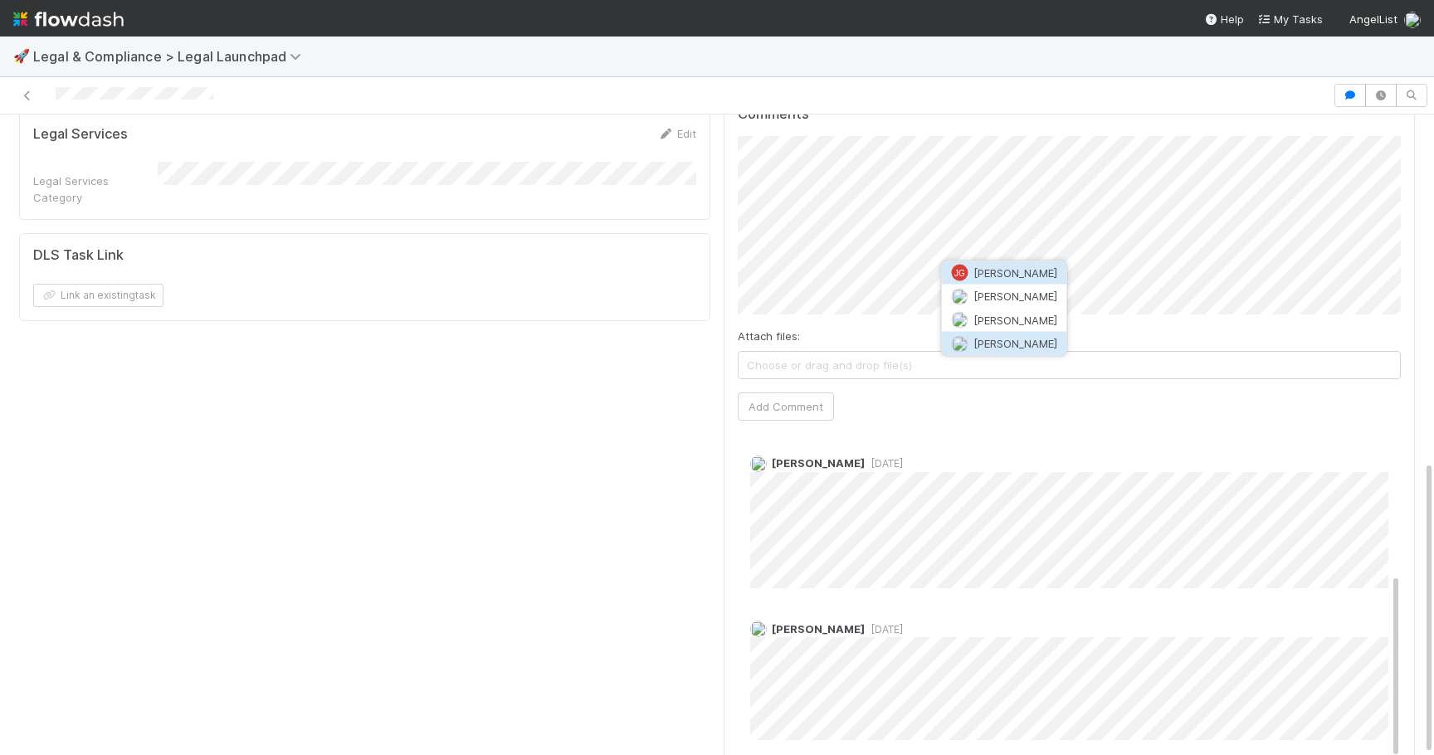
click at [1006, 342] on span "[PERSON_NAME]" at bounding box center [1015, 343] width 84 height 13
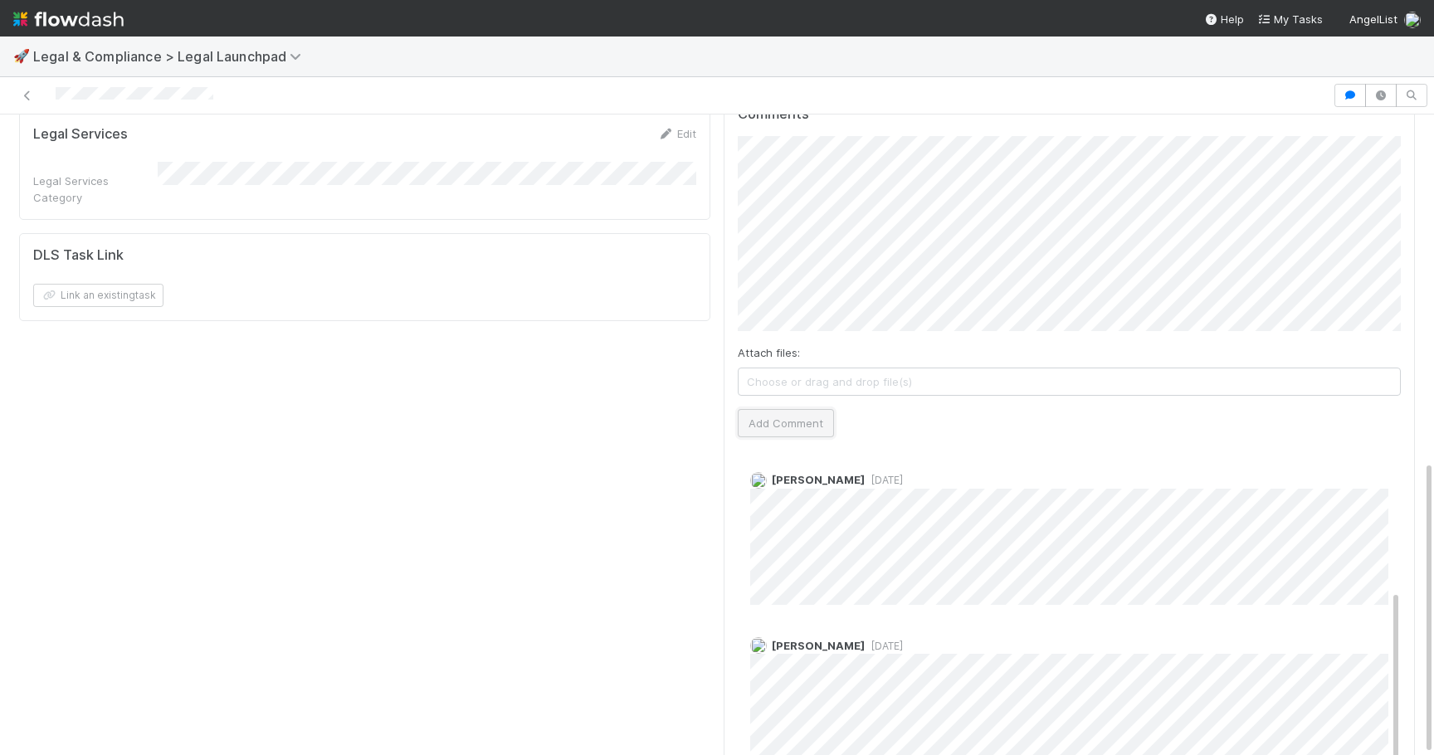
click at [816, 409] on button "Add Comment" at bounding box center [786, 423] width 96 height 28
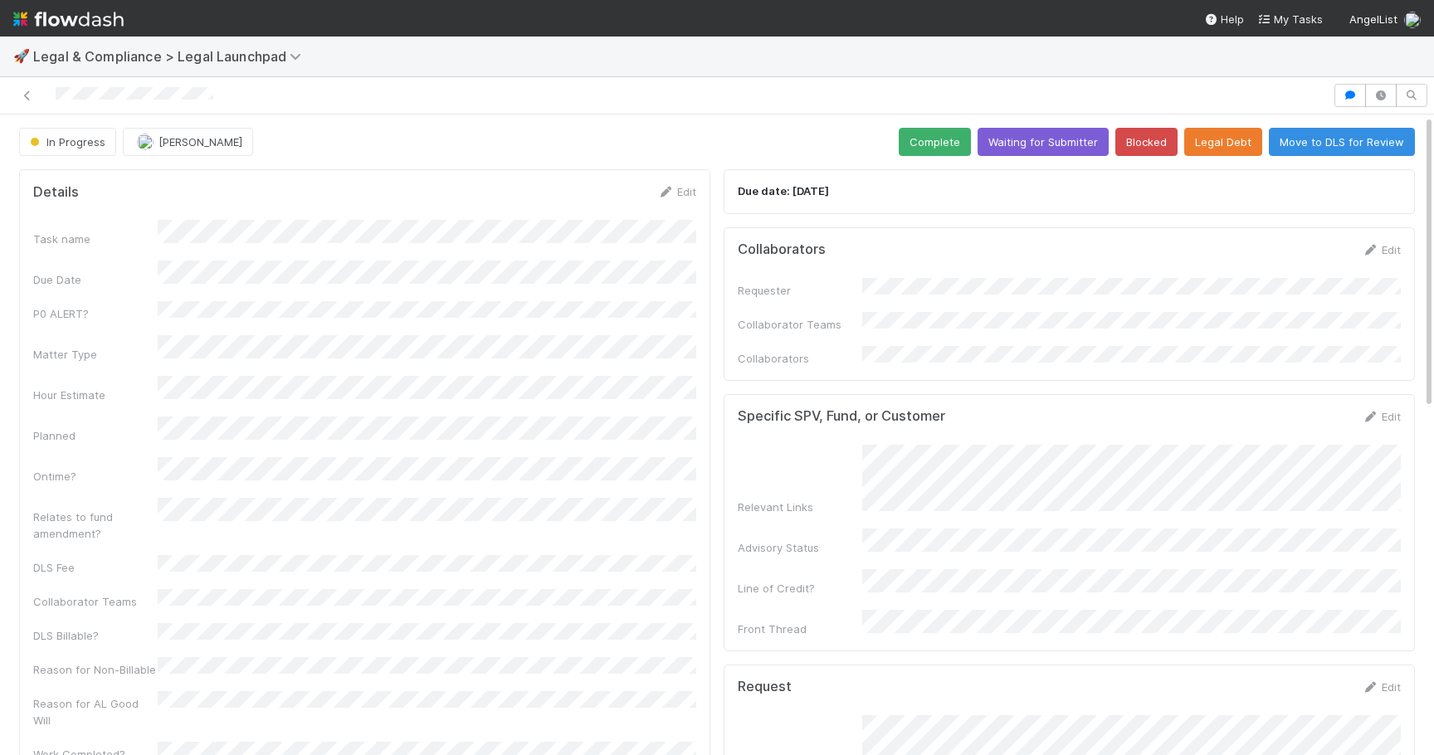
scroll to position [13, 0]
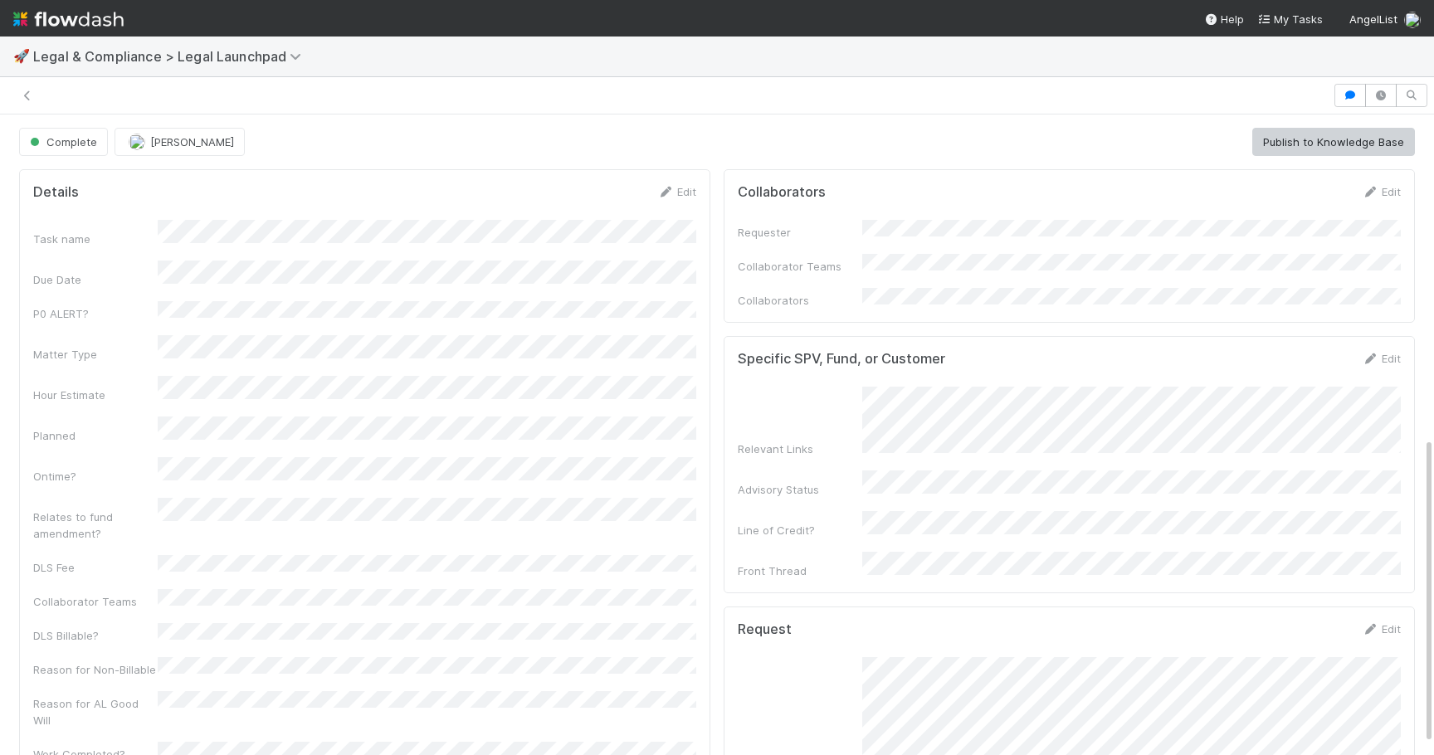
scroll to position [672, 0]
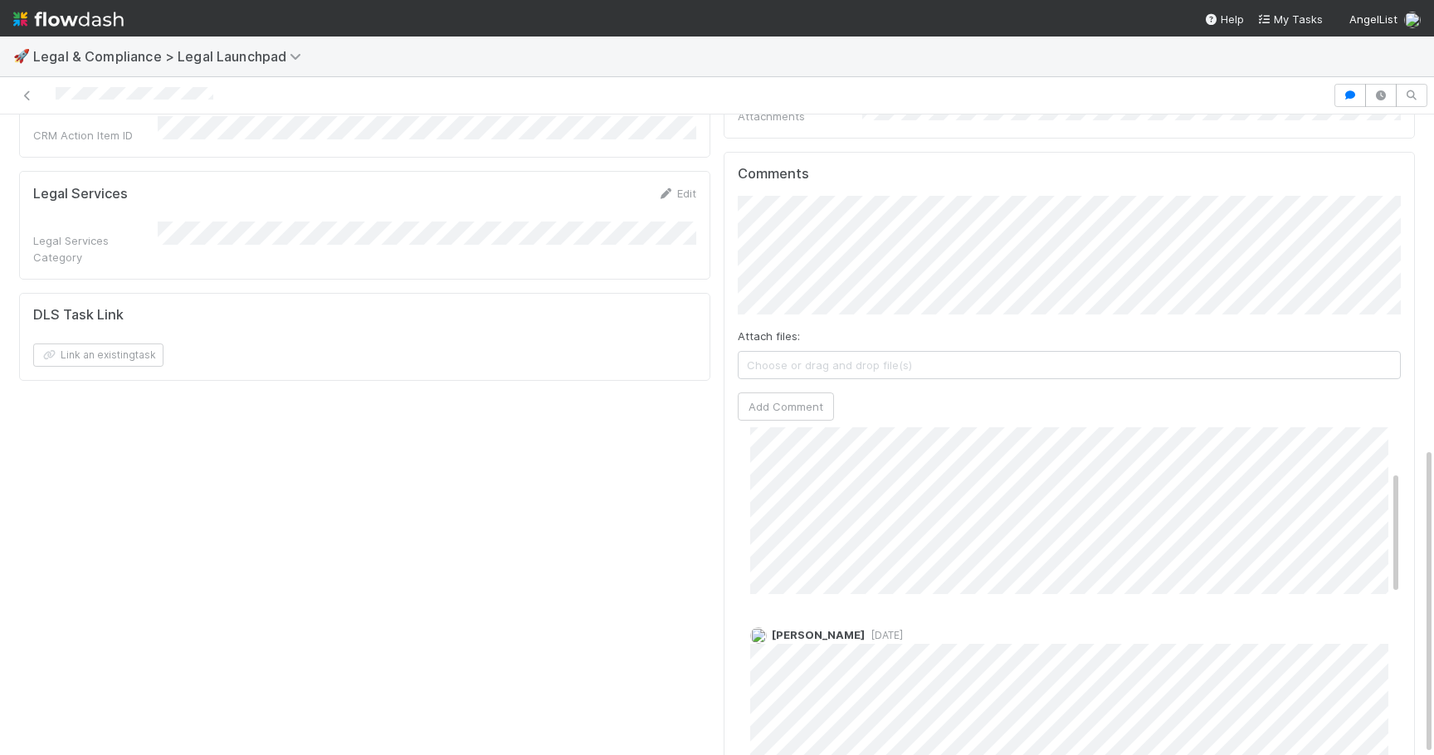
scroll to position [129, 0]
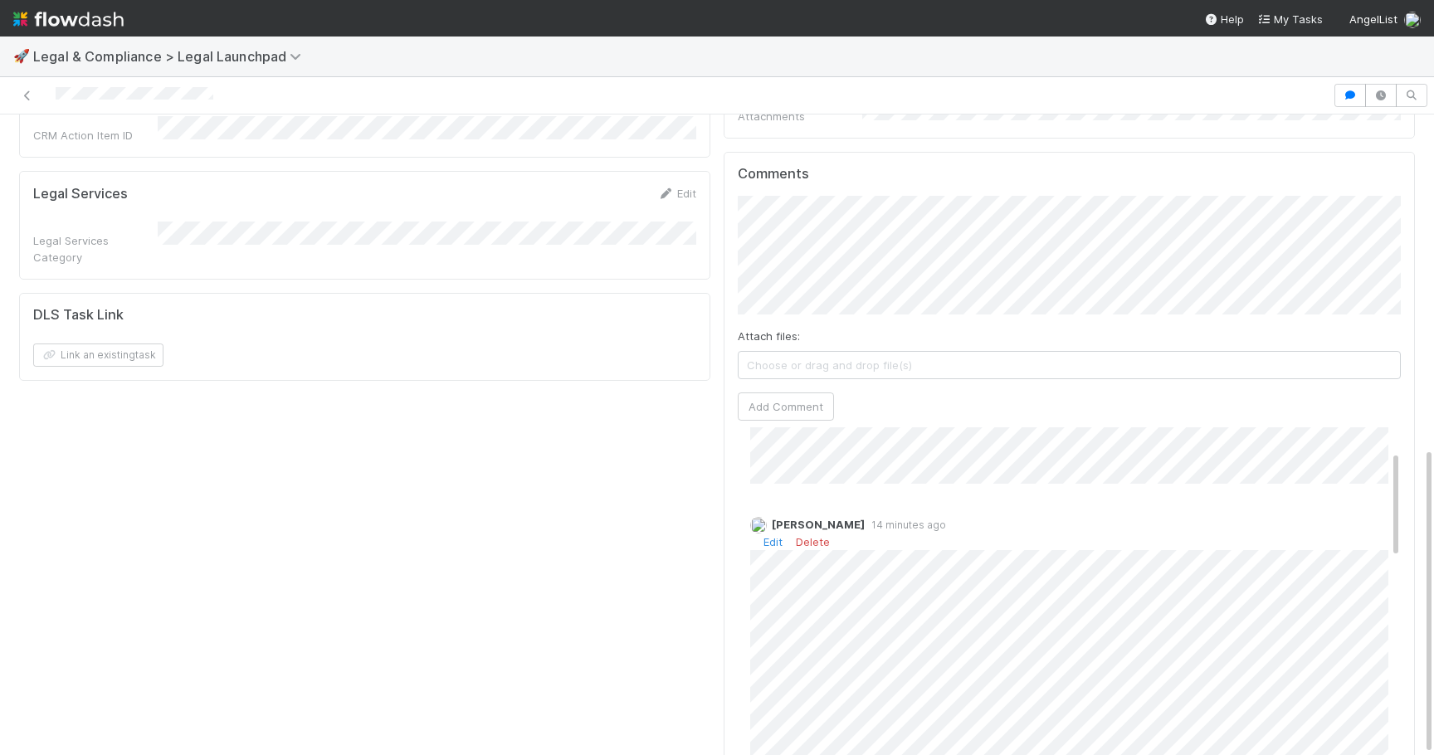
scroll to position [75, 0]
click at [770, 533] on link "Edit" at bounding box center [772, 539] width 19 height 13
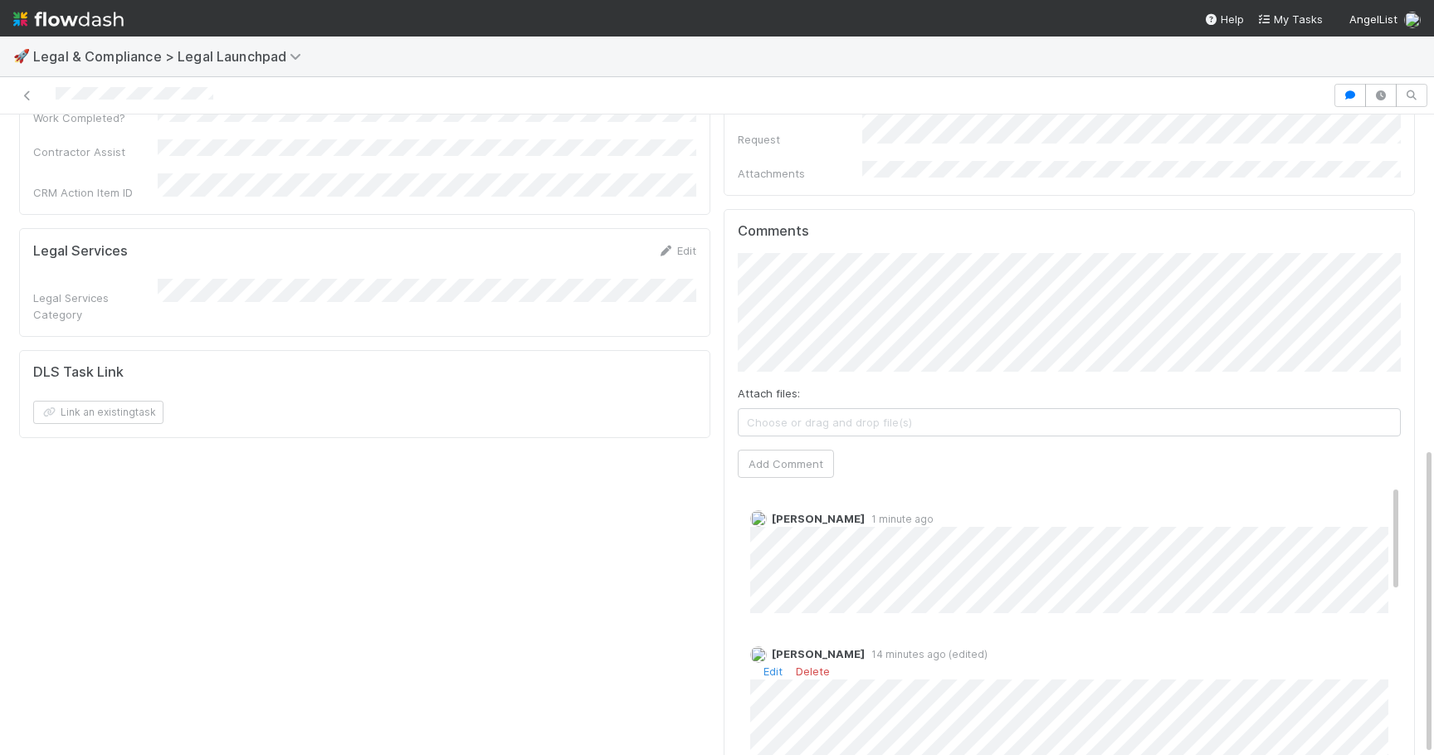
scroll to position [694, 0]
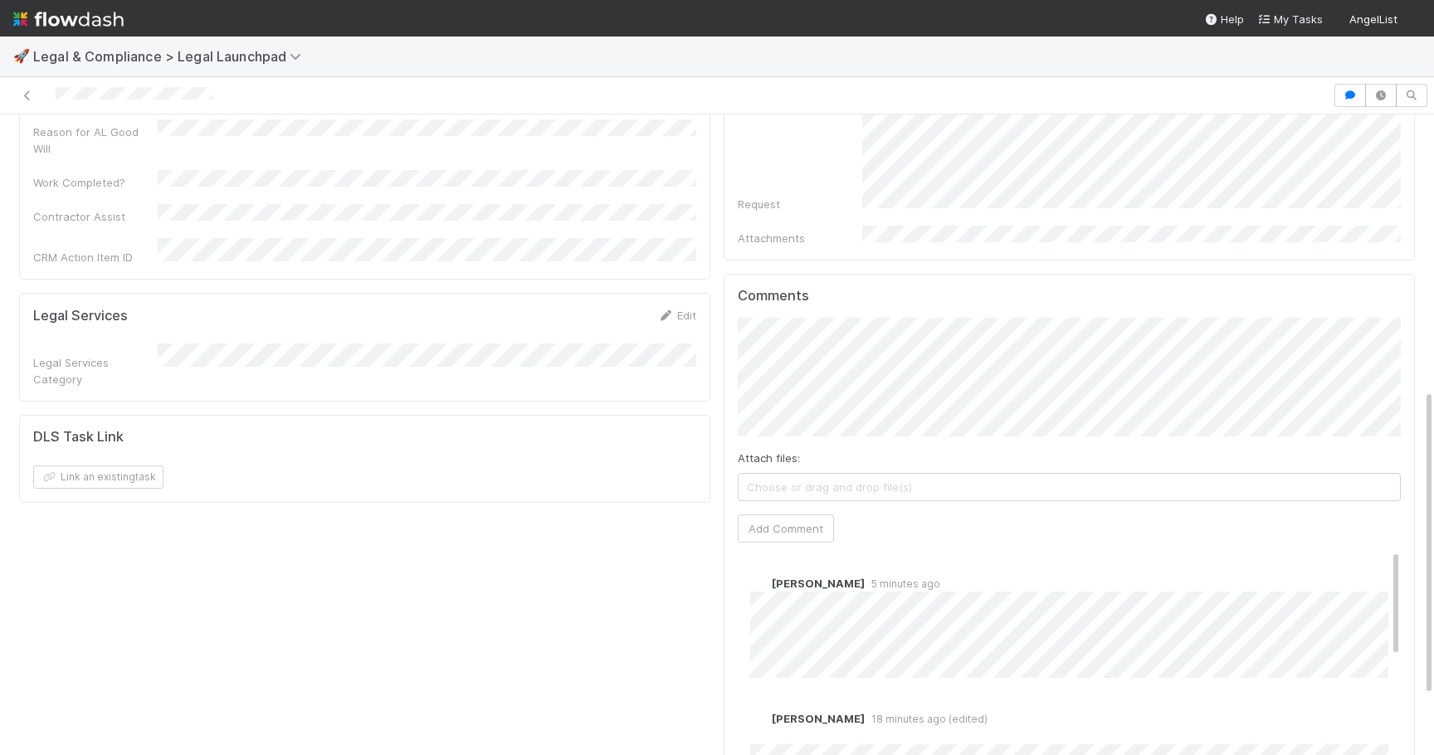
scroll to position [582, 0]
